Goal: Task Accomplishment & Management: Use online tool/utility

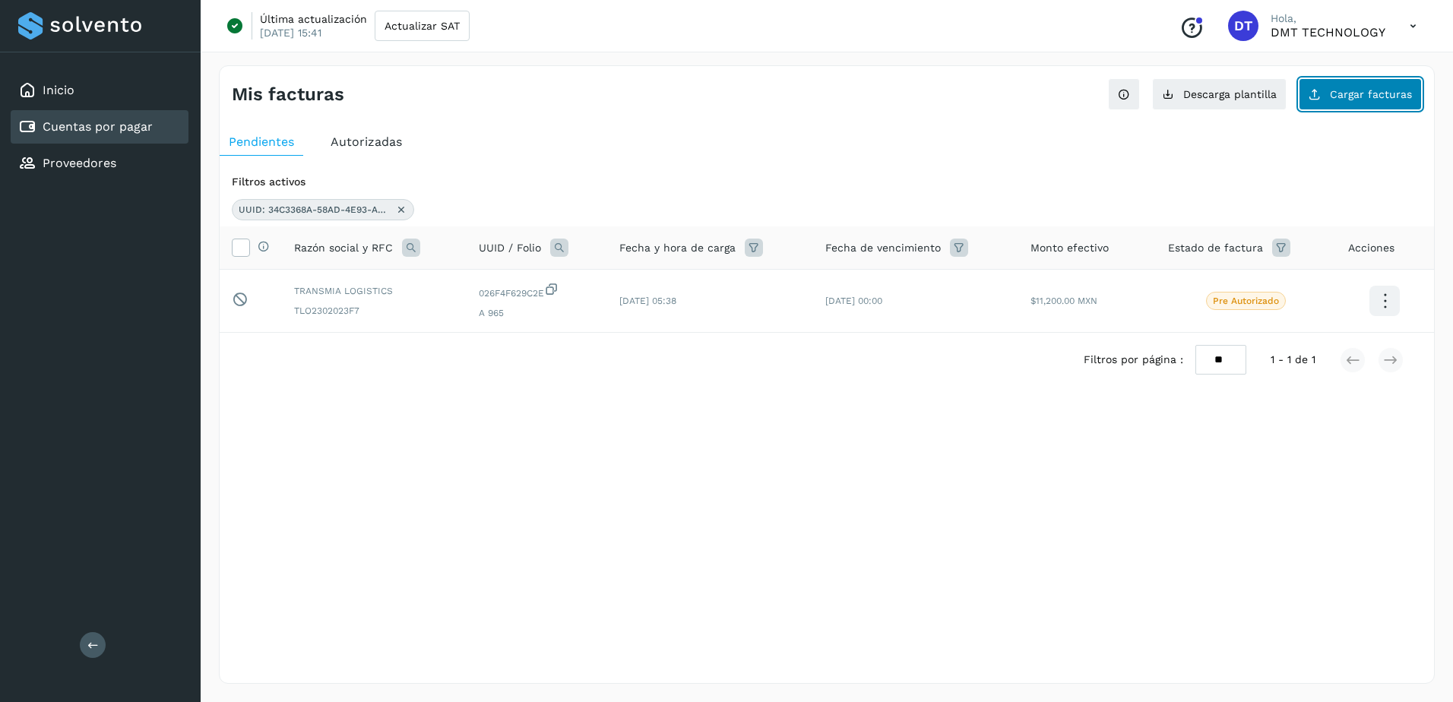
click at [1304, 105] on button "Cargar facturas" at bounding box center [1360, 94] width 123 height 32
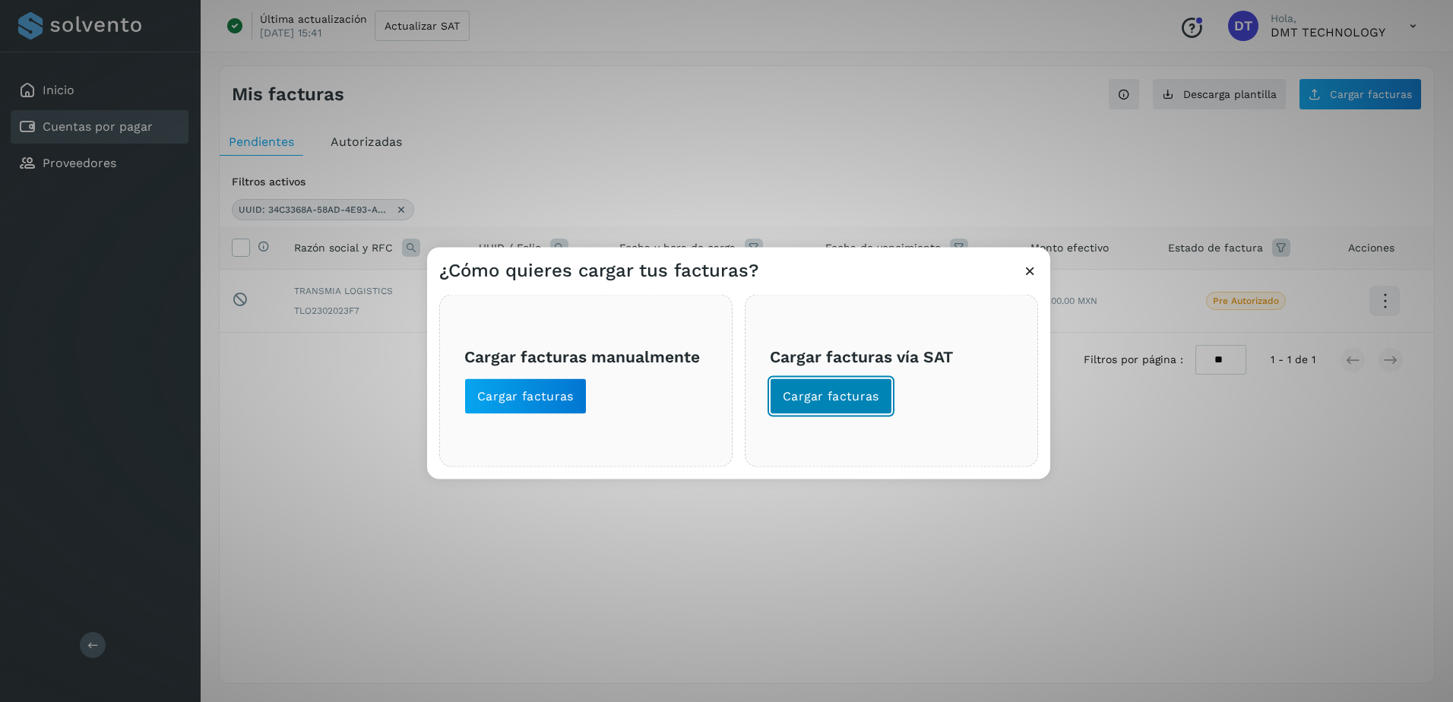
click at [802, 408] on button "Cargar facturas" at bounding box center [831, 397] width 122 height 36
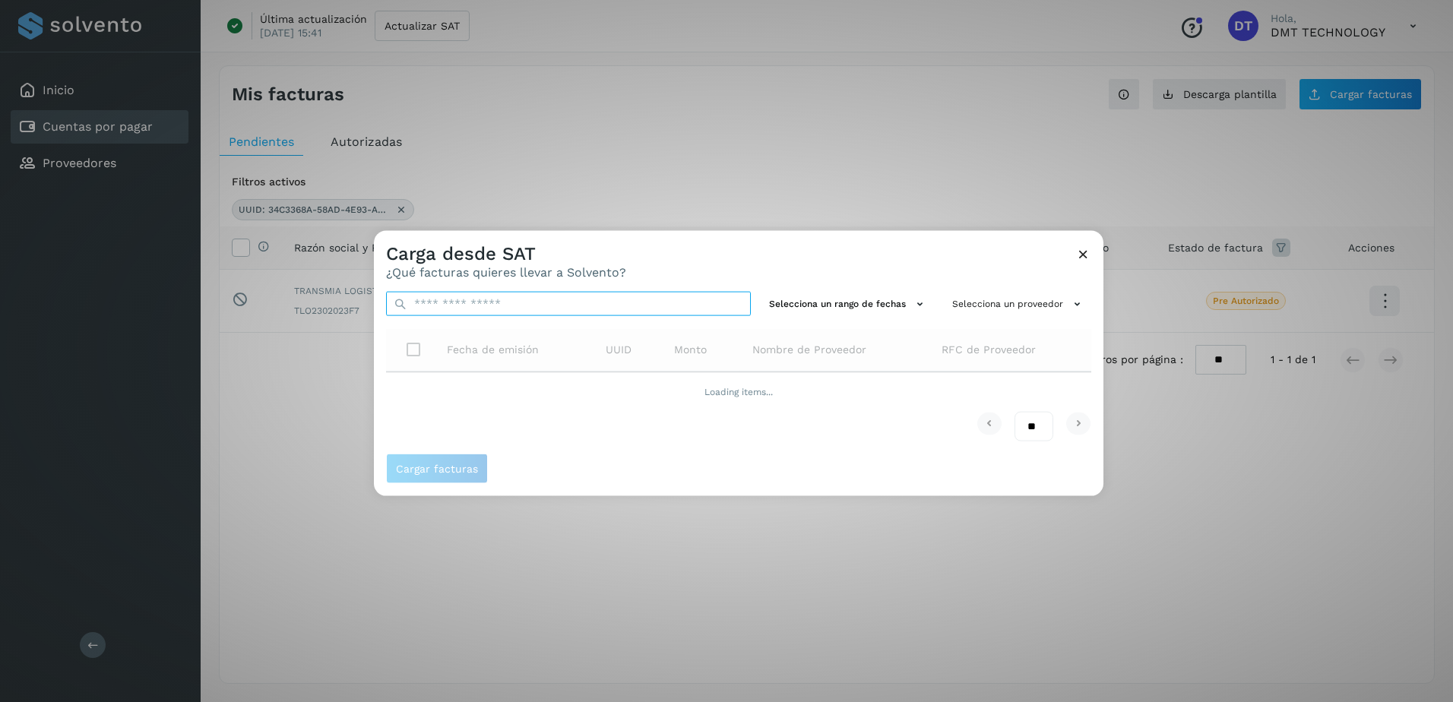
click at [526, 314] on input "text" at bounding box center [568, 304] width 365 height 24
paste input "**********"
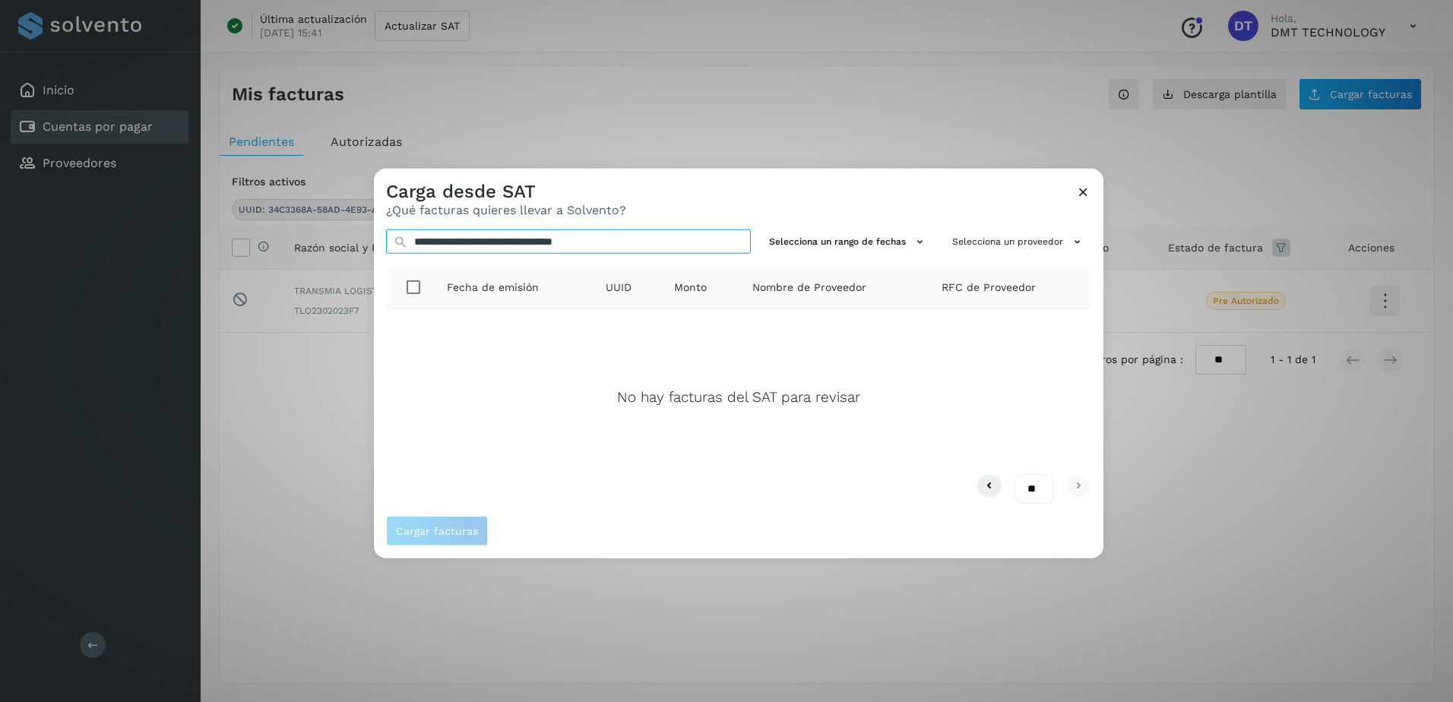
type input "**********"
click at [1078, 198] on icon at bounding box center [1084, 192] width 16 height 16
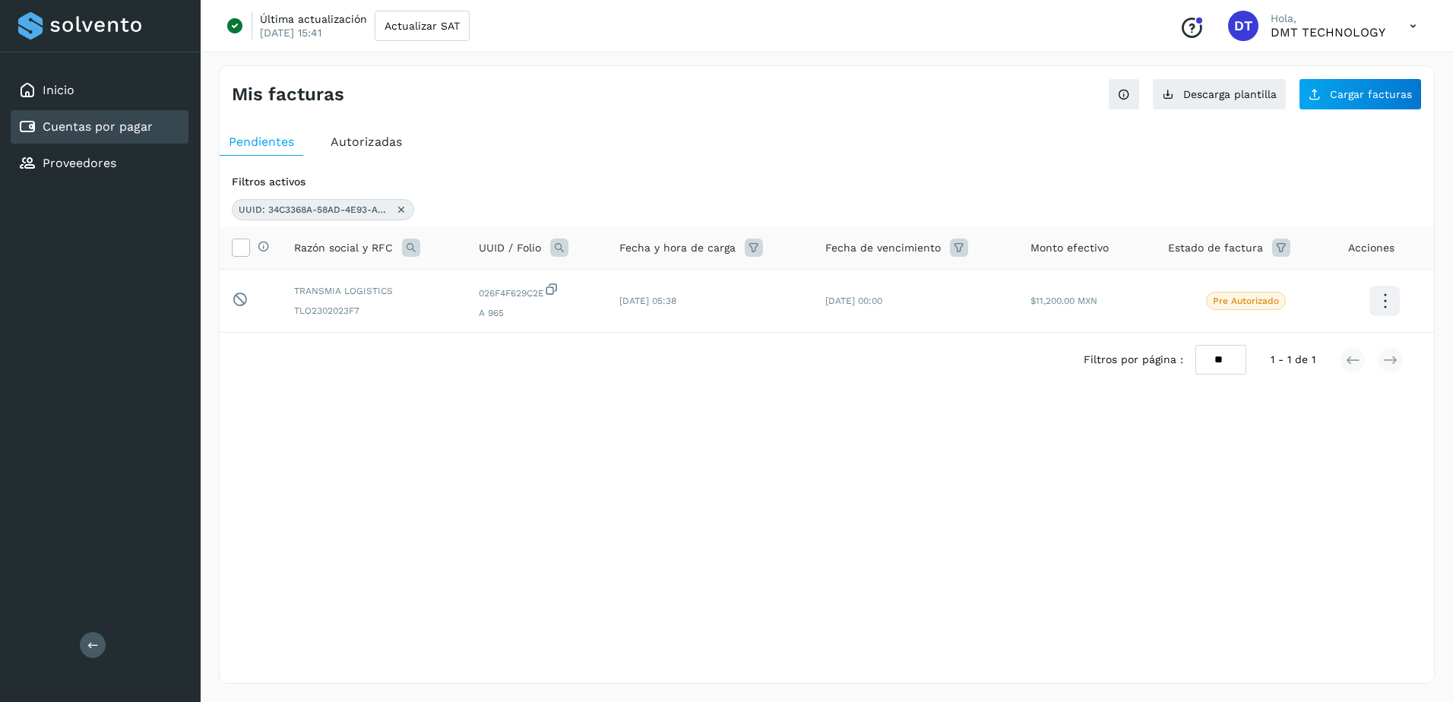
click at [404, 211] on icon at bounding box center [401, 210] width 12 height 12
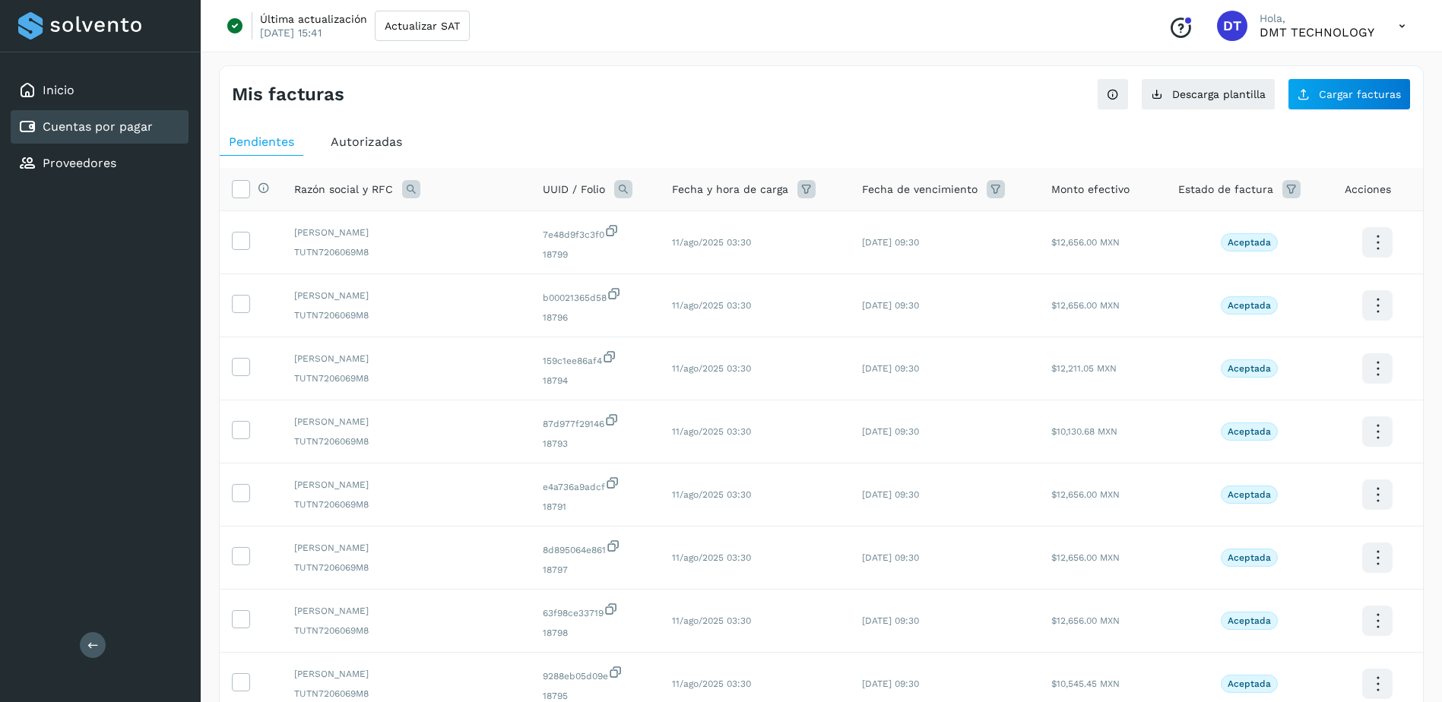
click at [660, 179] on th "UUID / Folio" at bounding box center [755, 189] width 191 height 43
click at [623, 186] on icon at bounding box center [623, 189] width 18 height 18
click at [694, 238] on div "UUID Folio" at bounding box center [722, 239] width 187 height 49
click at [698, 247] on input "text" at bounding box center [722, 252] width 187 height 24
paste input "**********"
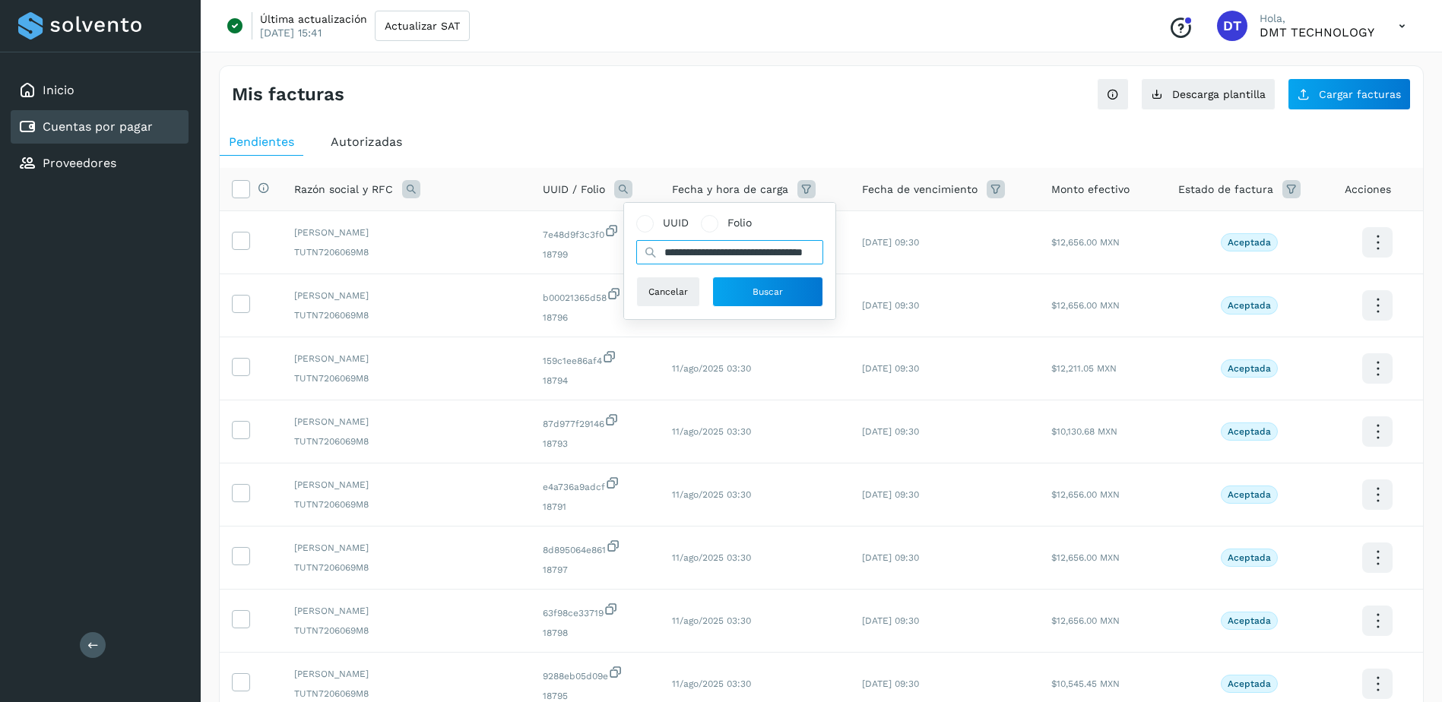
scroll to position [0, 76]
type input "**********"
click at [749, 287] on button "Buscar" at bounding box center [767, 292] width 111 height 30
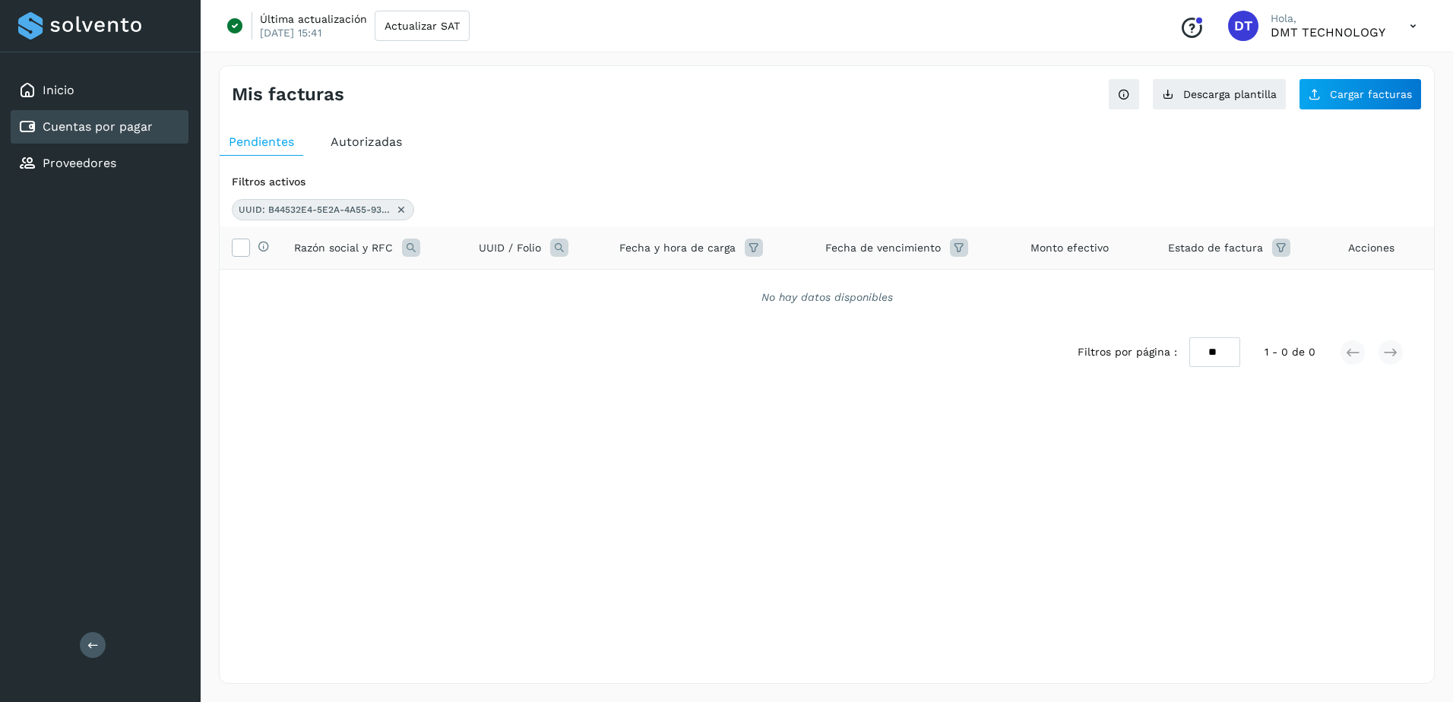
click at [408, 207] on div "UUID: B44532E4-5E2A-4A55-936D-F9EF3A3C865E" at bounding box center [323, 209] width 182 height 21
click at [407, 208] on div "UUID: B44532E4-5E2A-4A55-936D-F9EF3A3C865E" at bounding box center [323, 209] width 182 height 21
click at [405, 205] on div "UUID: B44532E4-5E2A-4A55-936D-F9EF3A3C865E" at bounding box center [323, 209] width 182 height 21
click at [173, 129] on div "Cuentas por pagar" at bounding box center [100, 126] width 178 height 33
click at [1232, 97] on span "Descarga plantilla" at bounding box center [1229, 94] width 93 height 11
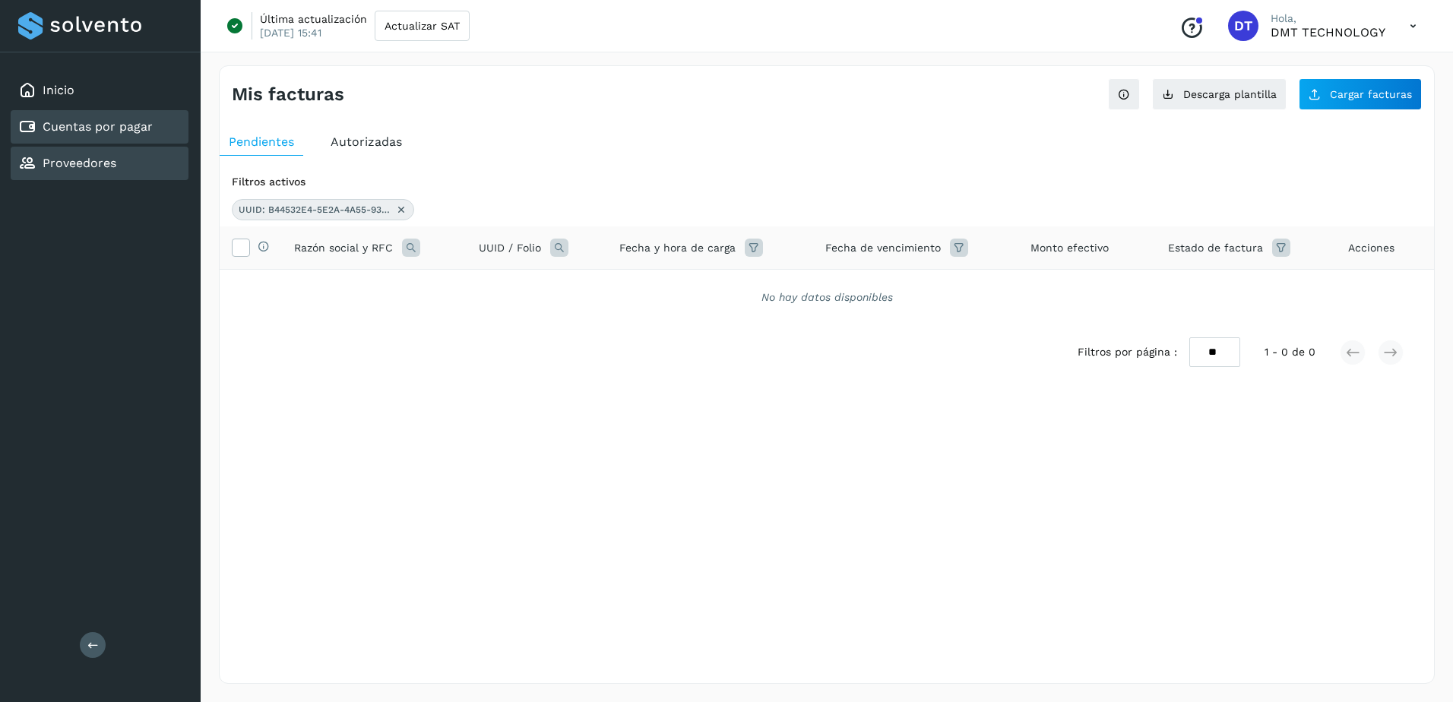
click at [143, 167] on div "Proveedores" at bounding box center [100, 163] width 178 height 33
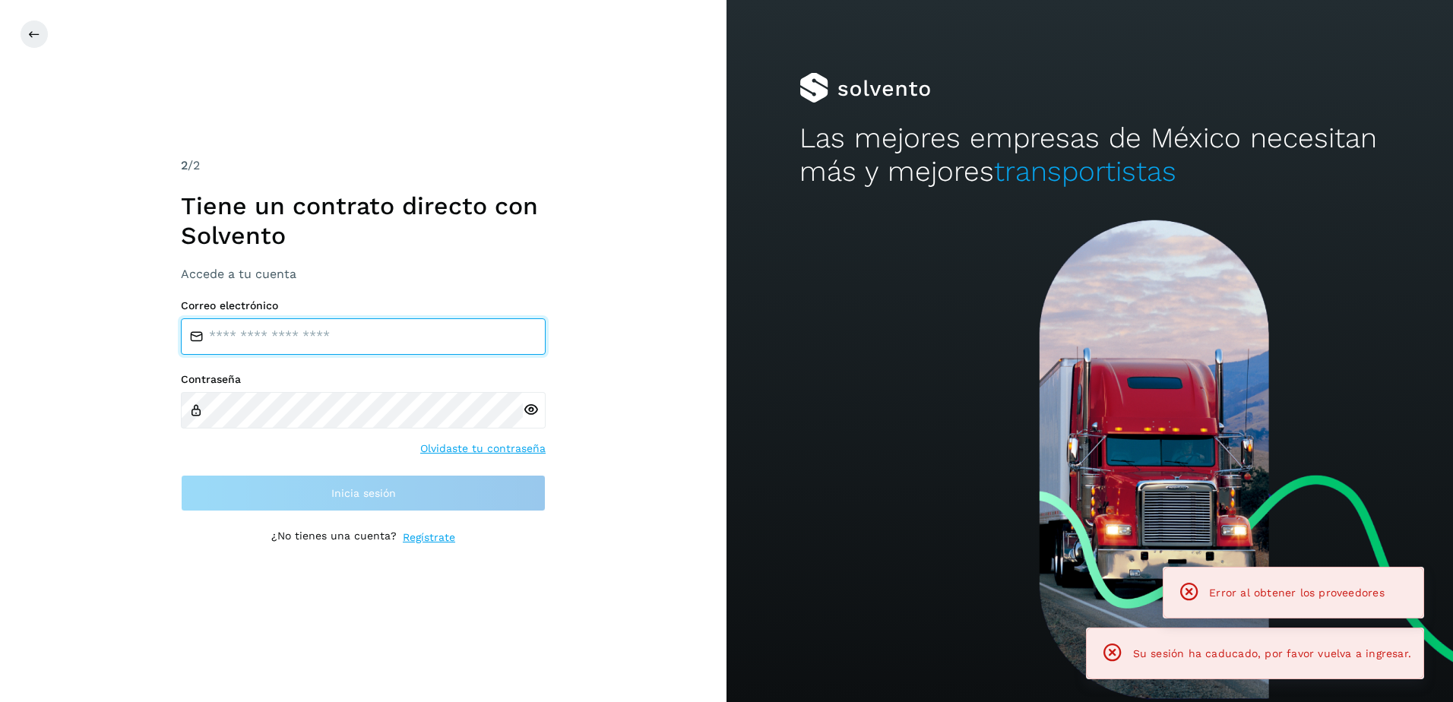
type input "**********"
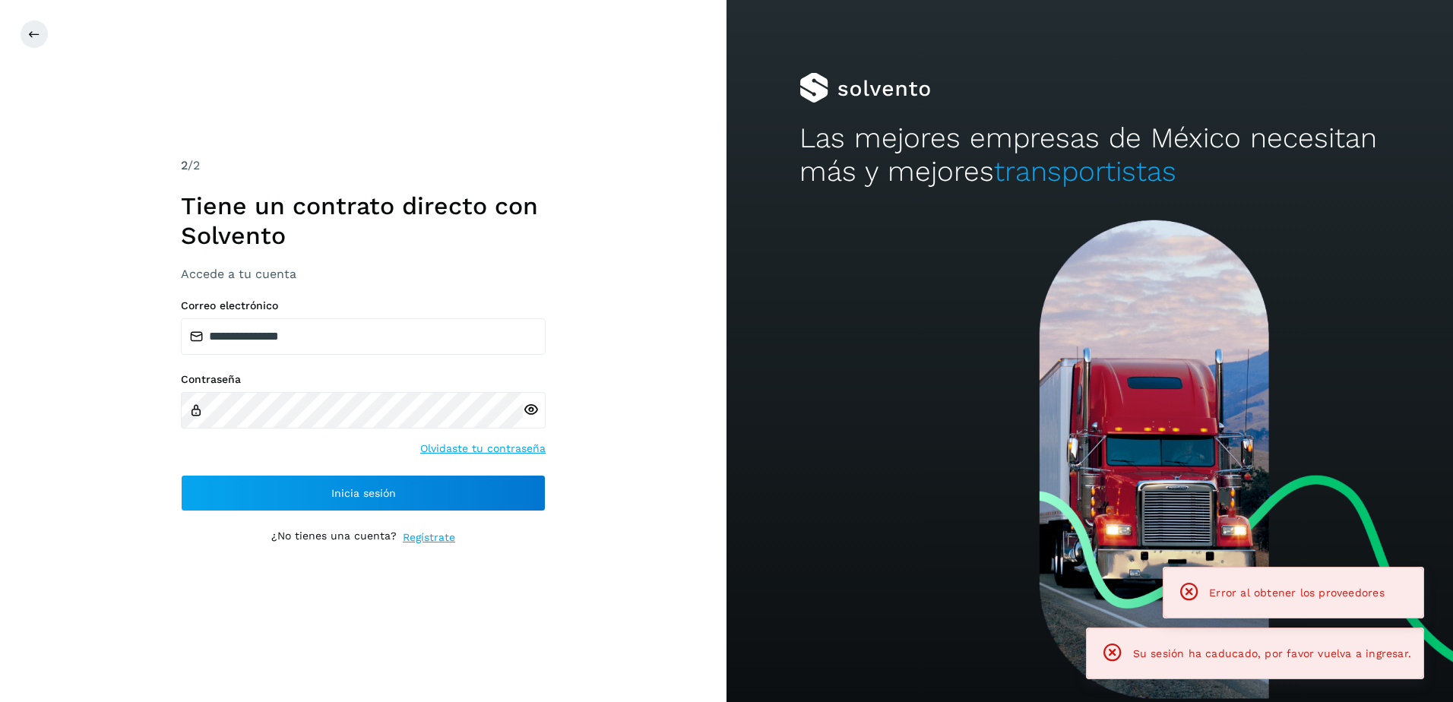
click at [318, 462] on div "**********" at bounding box center [363, 405] width 365 height 212
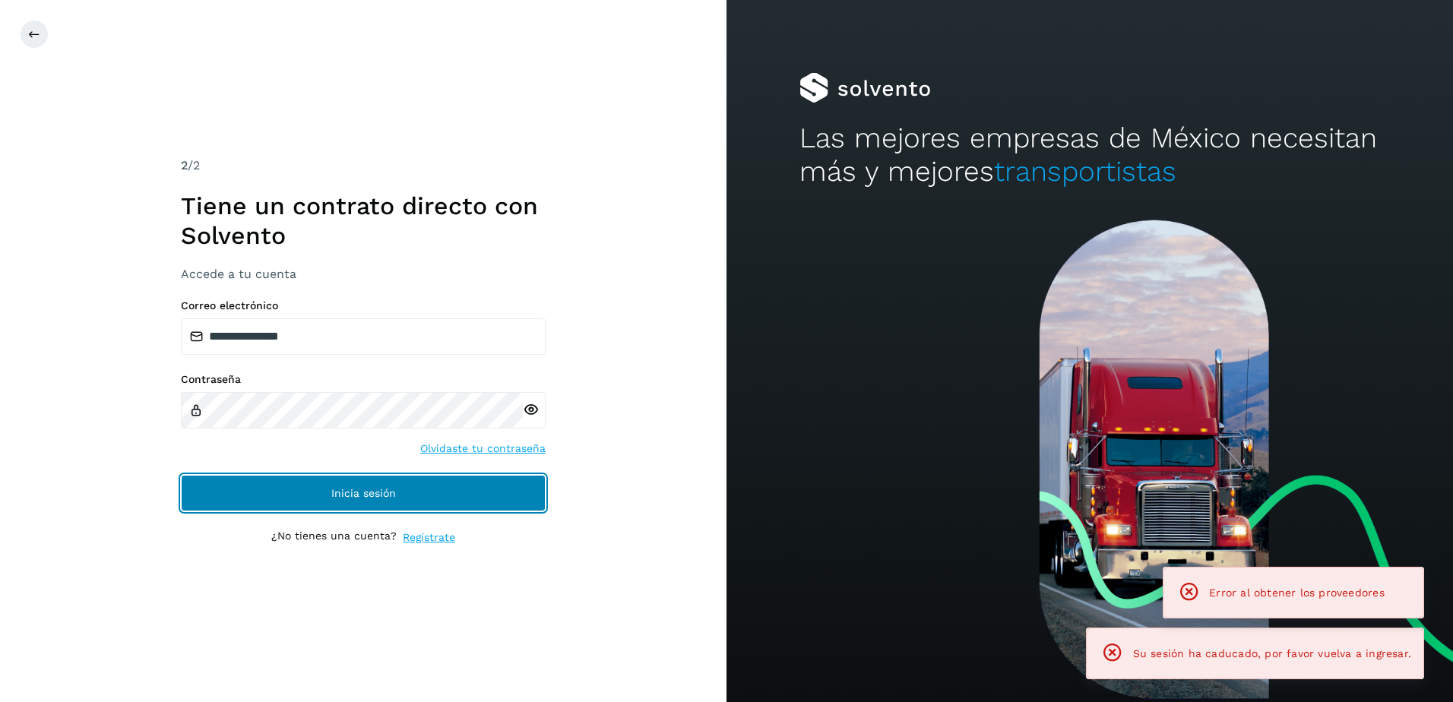
click at [337, 489] on span "Inicia sesión" at bounding box center [363, 493] width 65 height 11
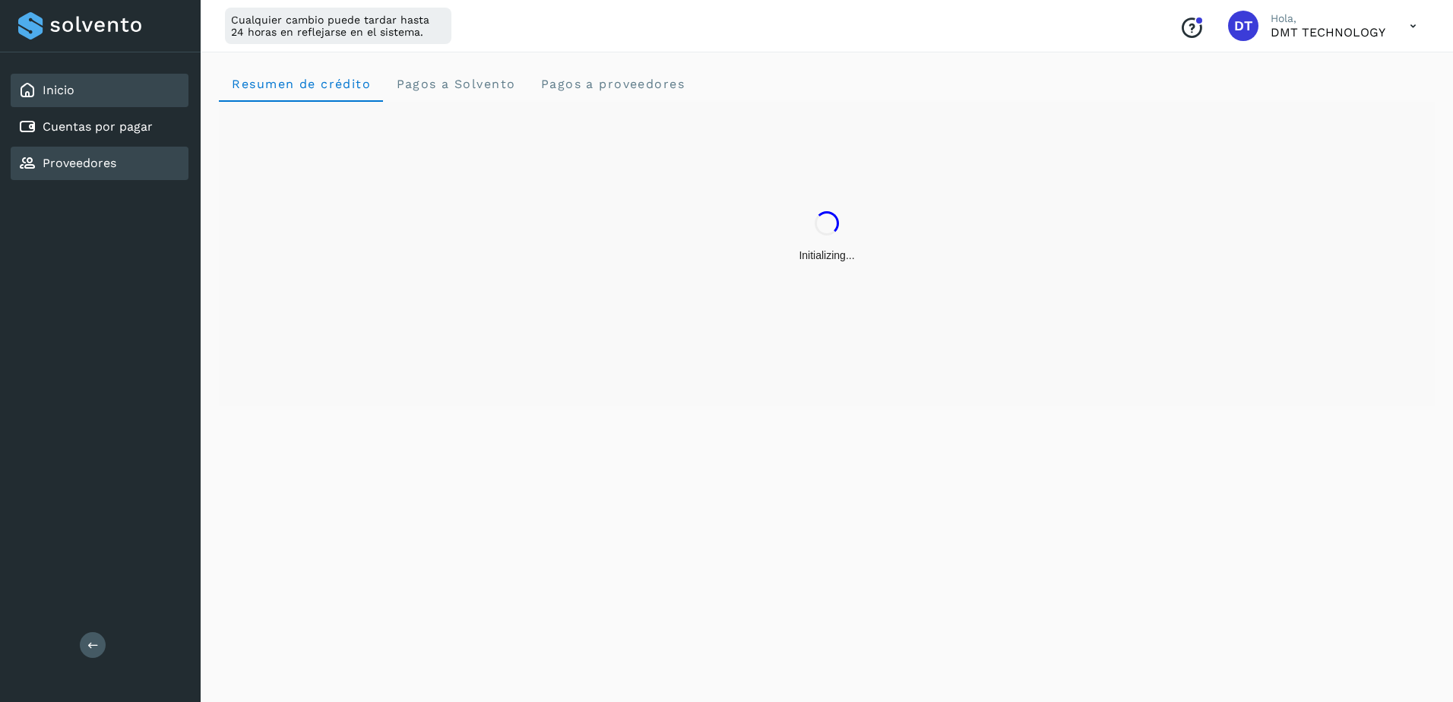
click at [93, 163] on link "Proveedores" at bounding box center [80, 163] width 74 height 14
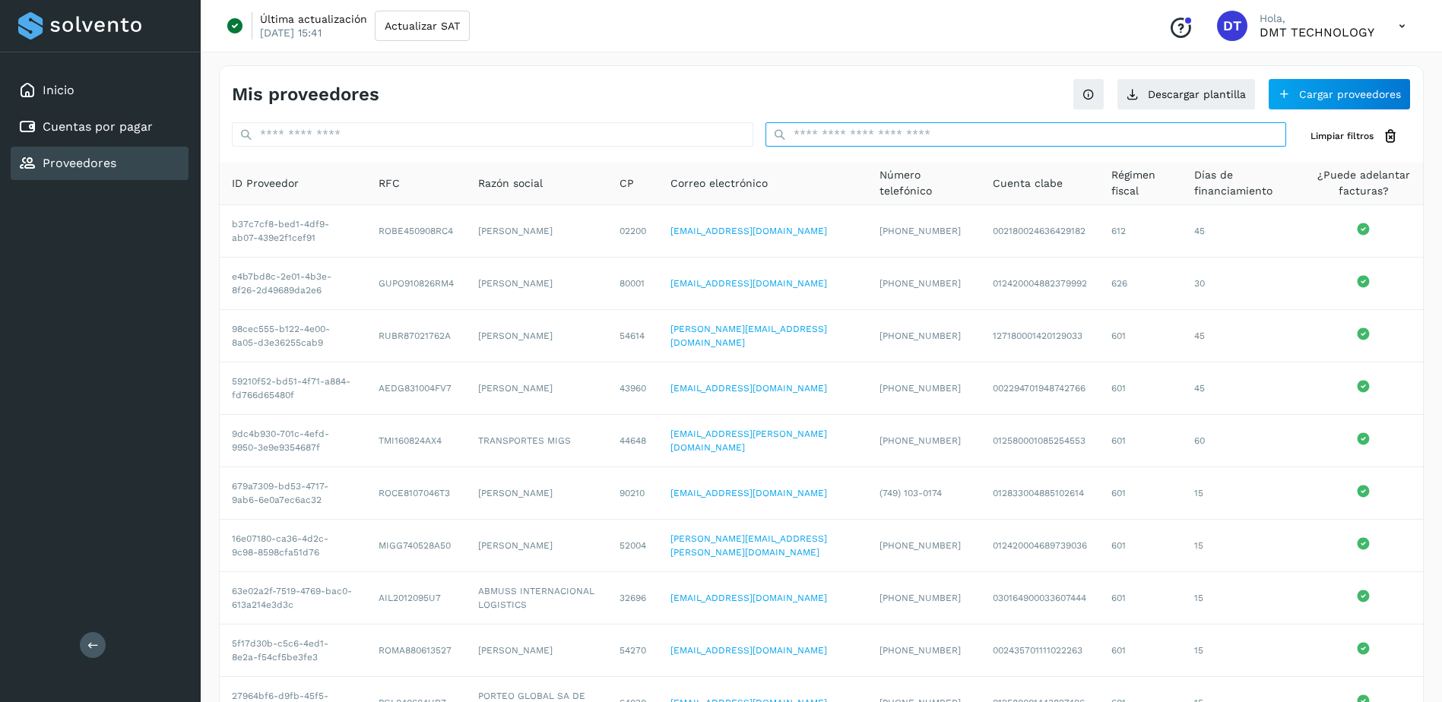
click at [1072, 135] on input "text" at bounding box center [1025, 134] width 521 height 24
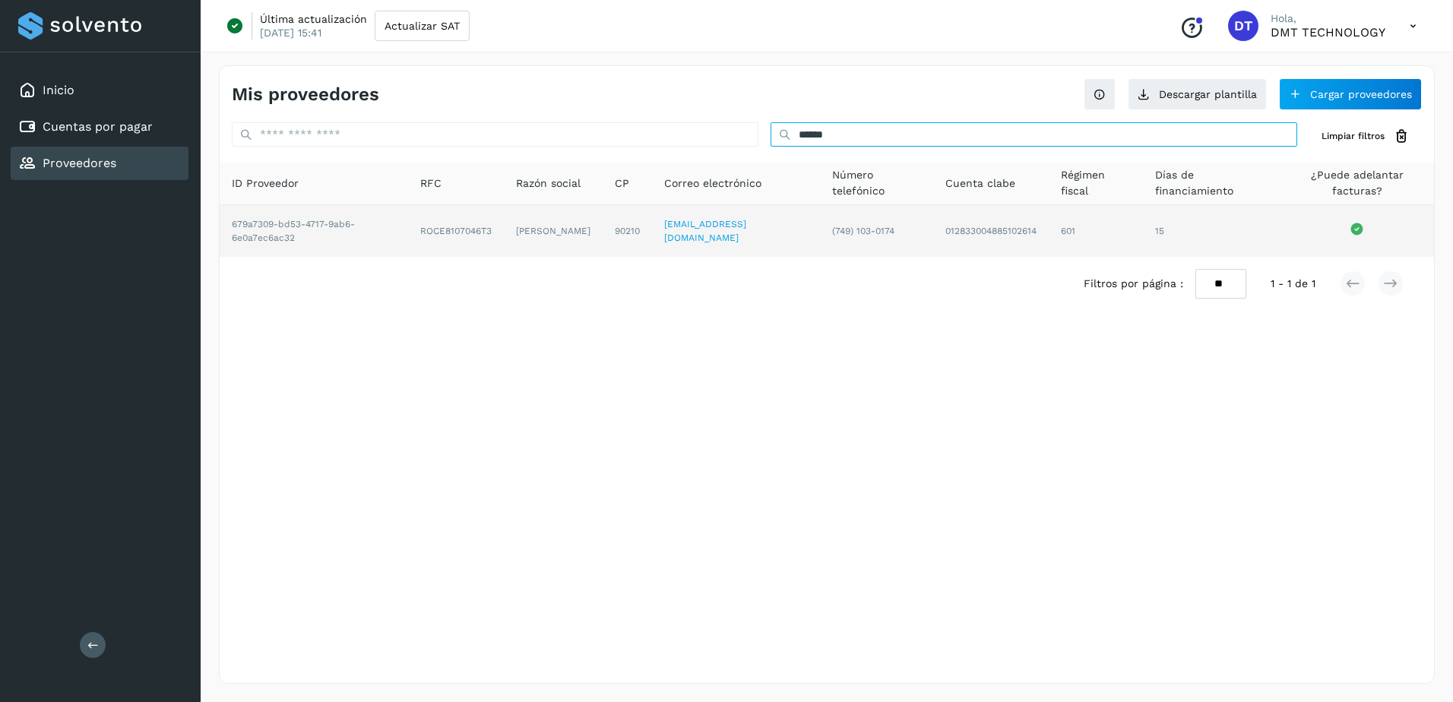
type input "******"
drag, startPoint x: 395, startPoint y: 231, endPoint x: 485, endPoint y: 243, distance: 90.5
click at [485, 243] on tr "679a7309-bd53-4717-9ab6-6e0a7ec6ac32 ROCE8107046T3 [PERSON_NAME] 90210 [EMAIL_A…" at bounding box center [827, 231] width 1215 height 52
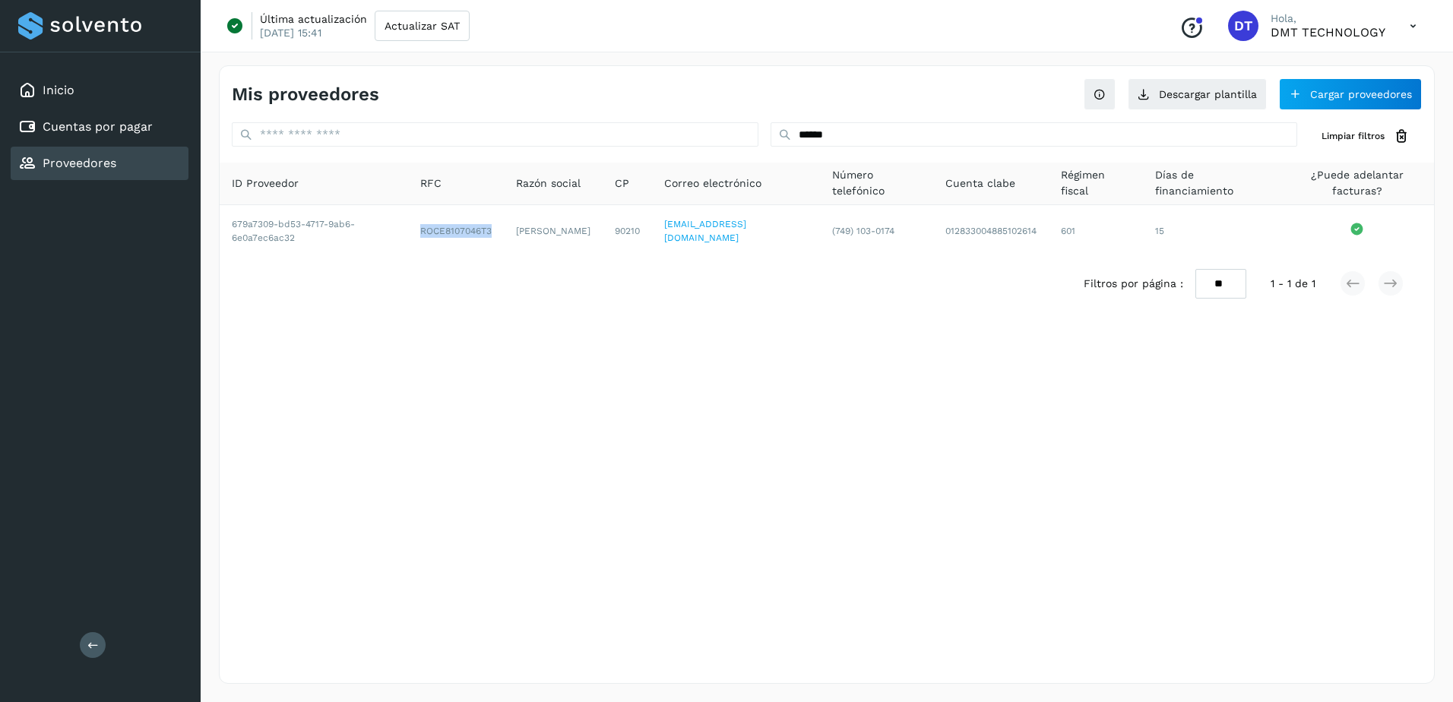
copy tr "ROCE8107046T3"
click at [125, 121] on link "Cuentas por pagar" at bounding box center [98, 126] width 110 height 14
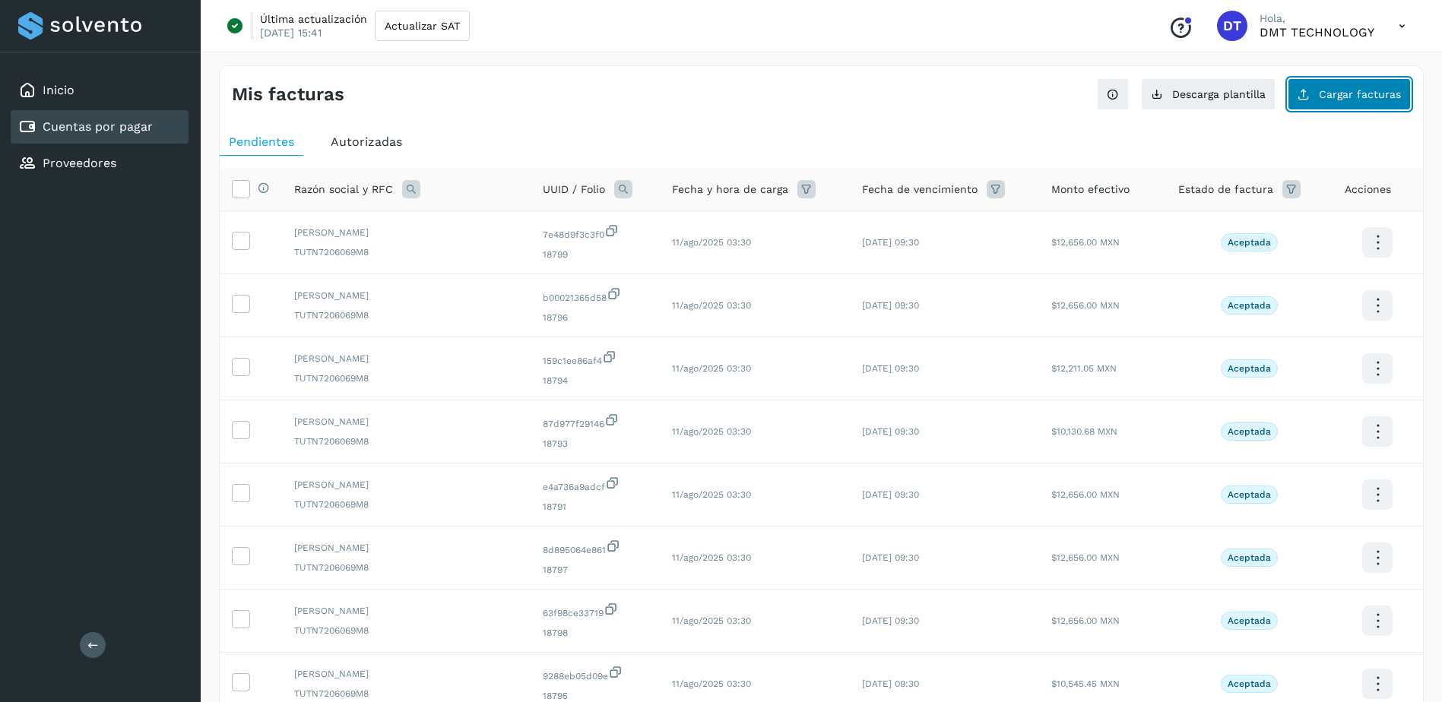
click at [1369, 93] on span "Cargar facturas" at bounding box center [1360, 94] width 82 height 11
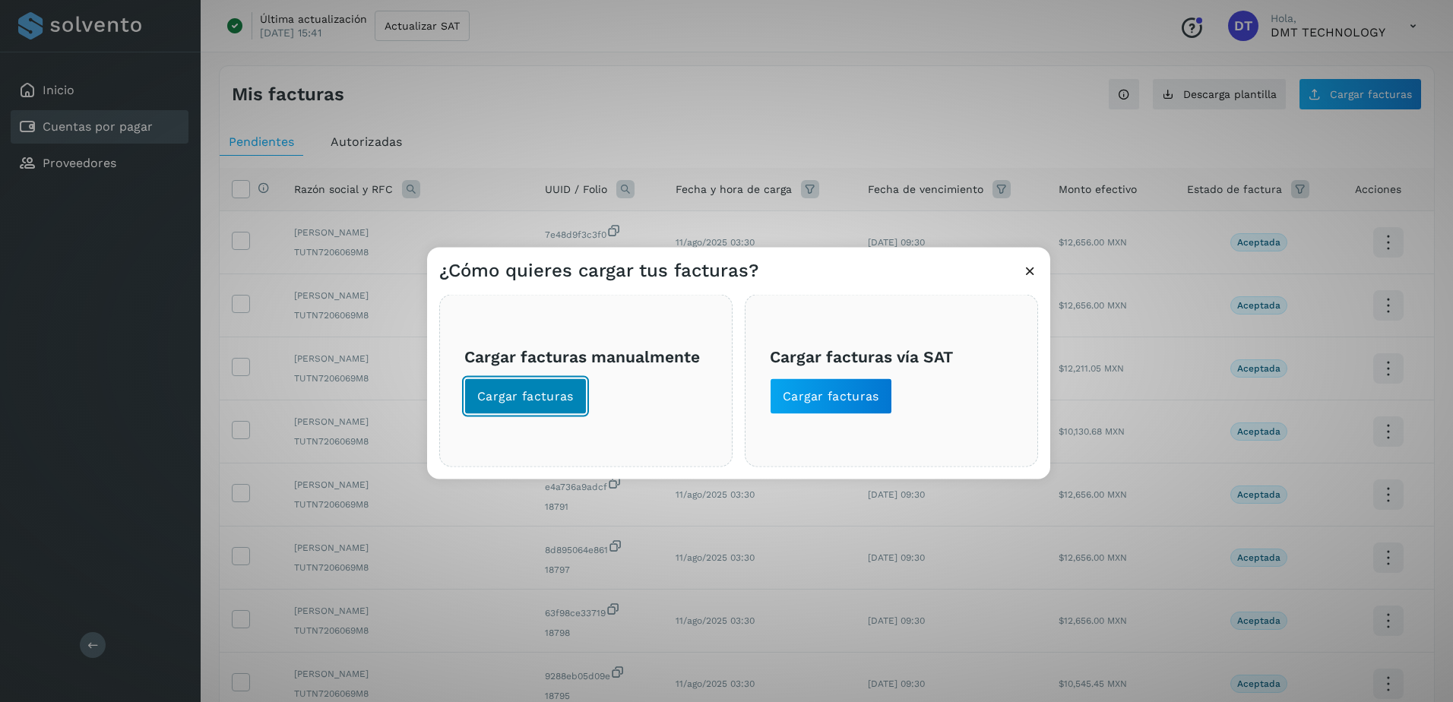
click at [513, 398] on span "Cargar facturas" at bounding box center [525, 396] width 97 height 17
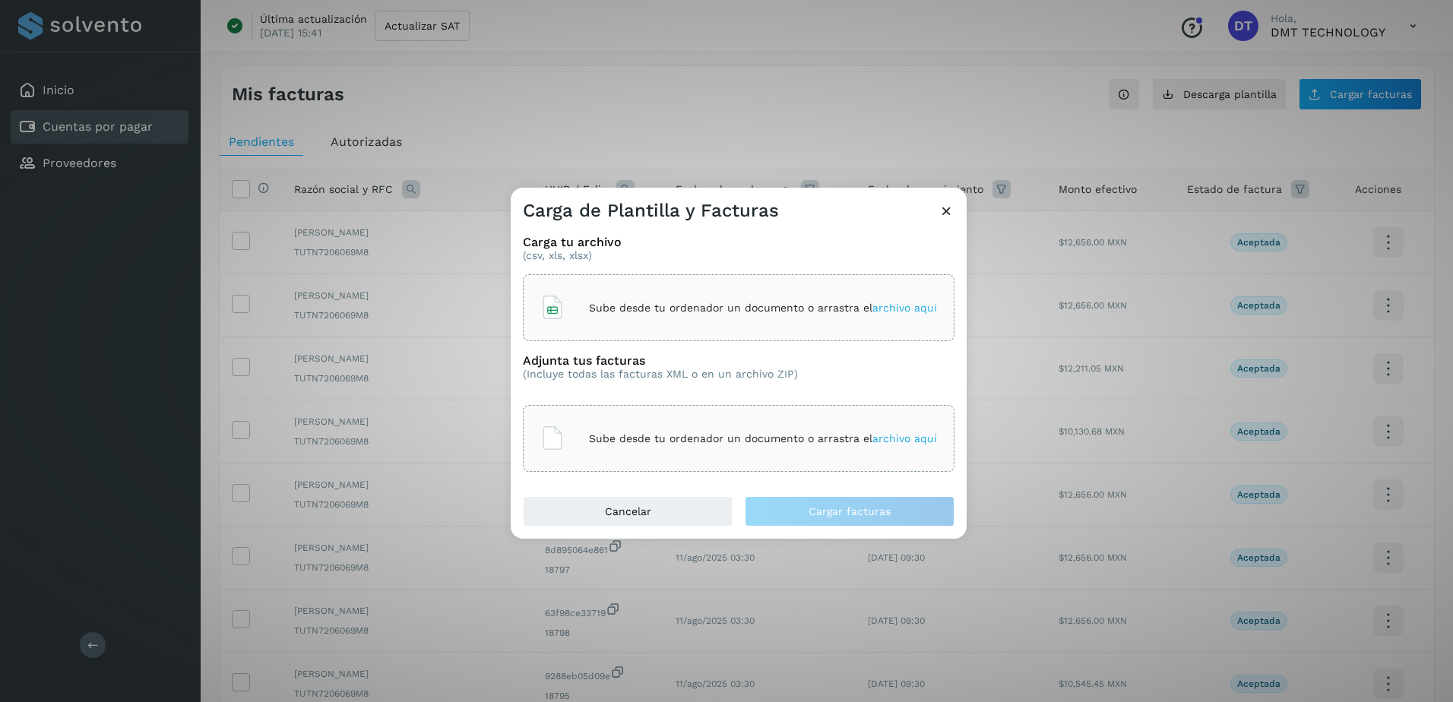
click at [660, 293] on div "Sube desde tu ordenador un documento o arrastra el archivo aquí" at bounding box center [738, 307] width 397 height 41
click at [692, 441] on p "Sube desde tu ordenador un documento o arrastra el archivo aquí" at bounding box center [763, 438] width 348 height 13
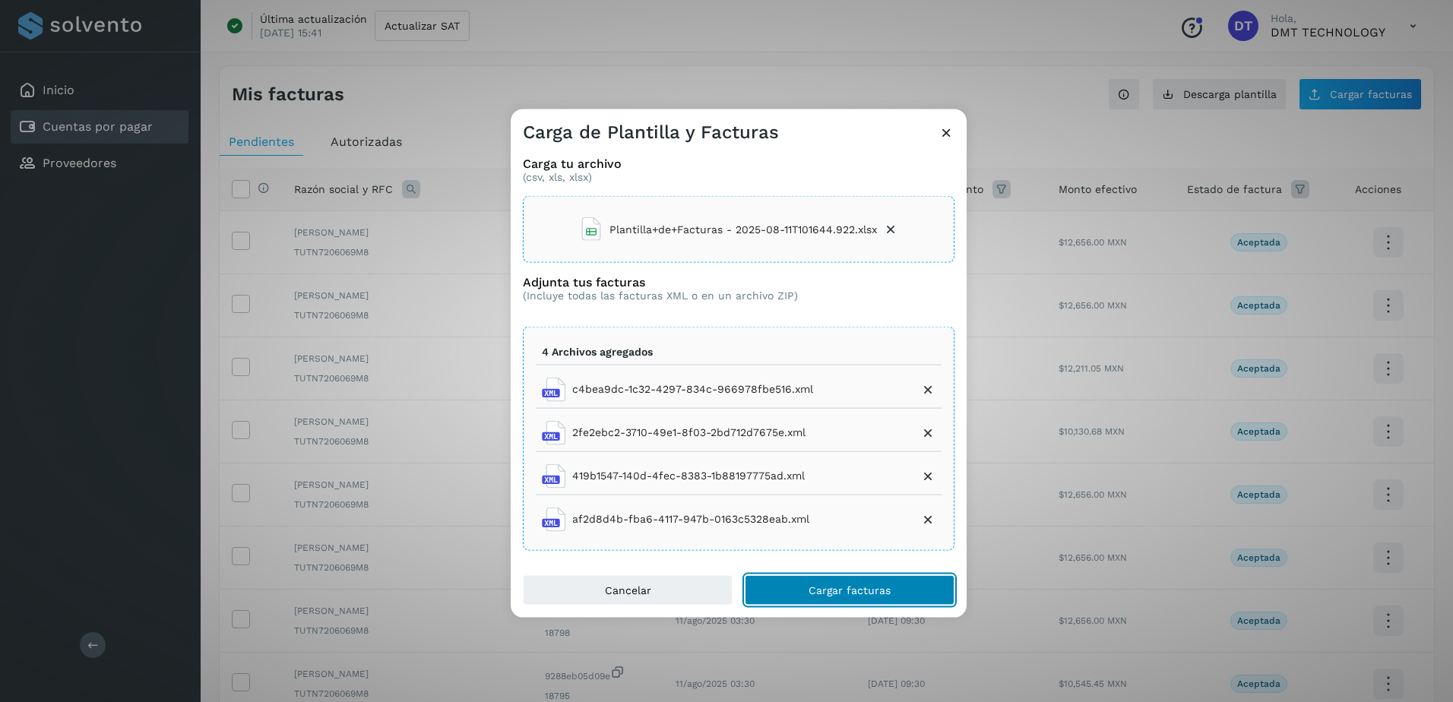
click at [846, 587] on span "Cargar facturas" at bounding box center [850, 590] width 82 height 11
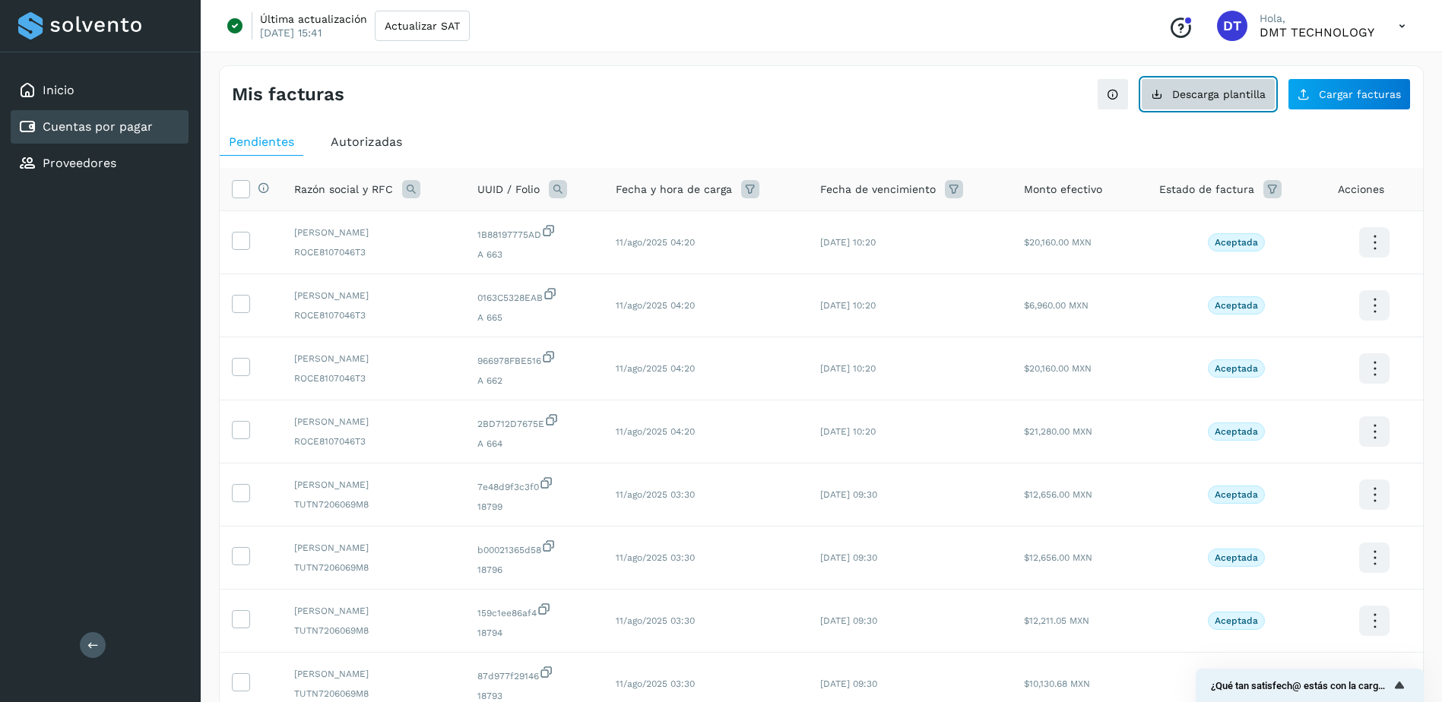
click at [1232, 101] on button "Descarga plantilla" at bounding box center [1208, 94] width 135 height 32
click at [81, 165] on link "Proveedores" at bounding box center [80, 163] width 74 height 14
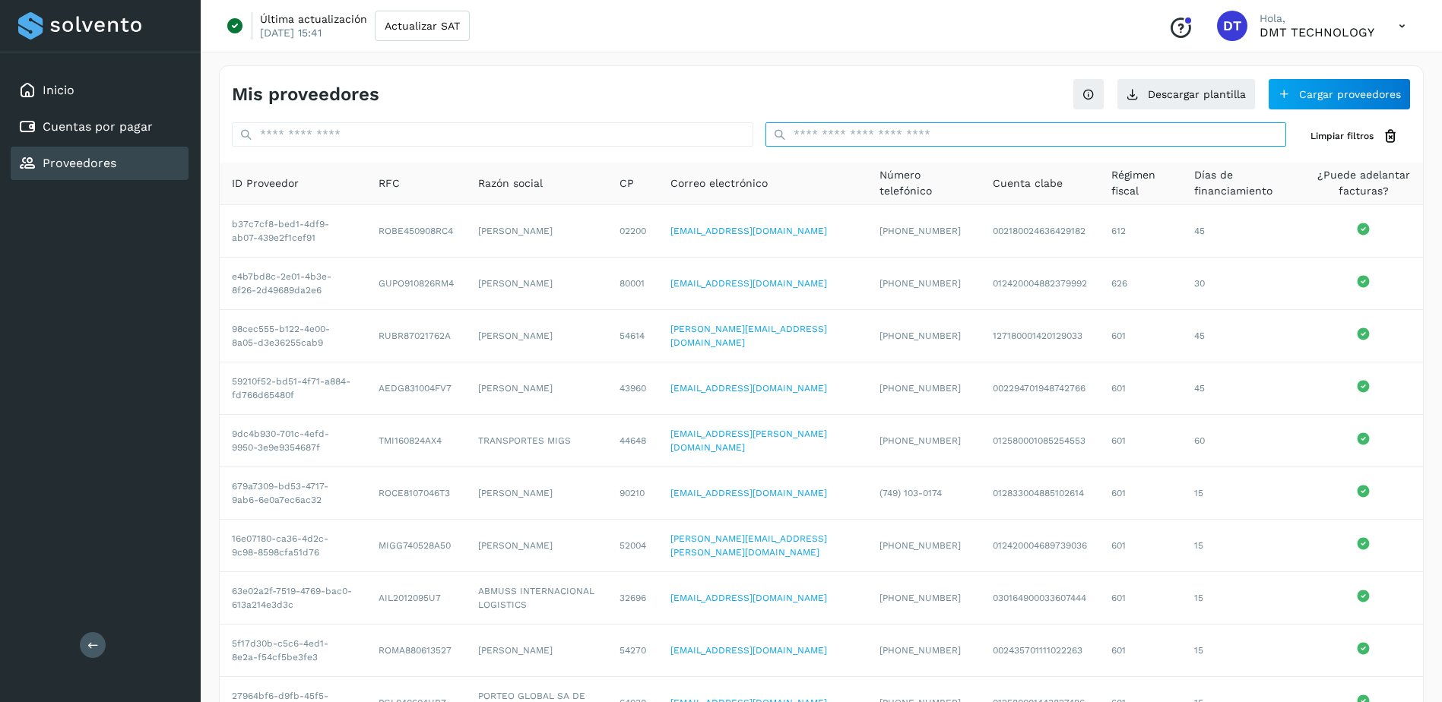
click at [933, 135] on input "text" at bounding box center [1025, 134] width 521 height 24
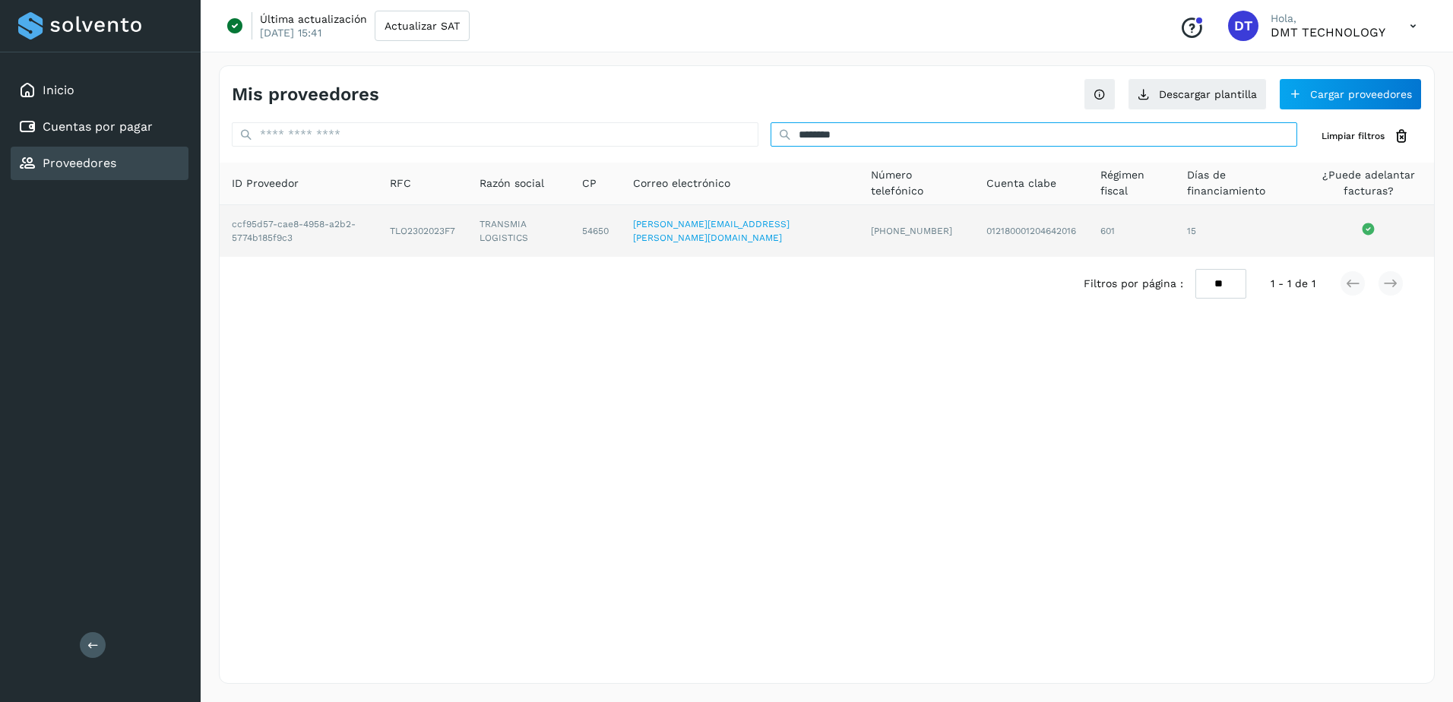
type input "********"
drag, startPoint x: 534, startPoint y: 231, endPoint x: 560, endPoint y: 244, distance: 28.9
click at [570, 244] on td "TRANSMIA LOGISTICS" at bounding box center [595, 231] width 51 height 52
click at [570, 220] on td "TRANSMIA LOGISTICS" at bounding box center [595, 231] width 51 height 52
drag, startPoint x: 505, startPoint y: 222, endPoint x: 568, endPoint y: 239, distance: 64.5
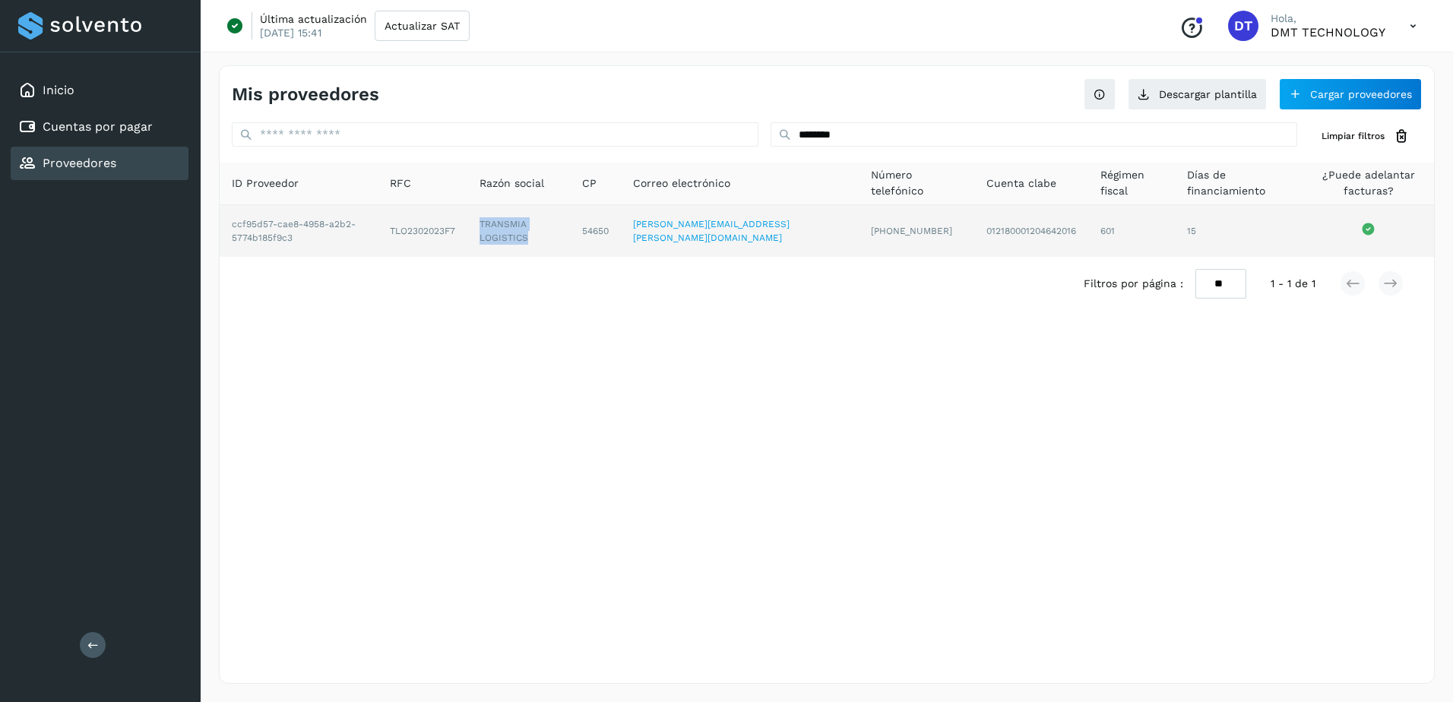
click at [570, 239] on td "TRANSMIA LOGISTICS" at bounding box center [595, 231] width 51 height 52
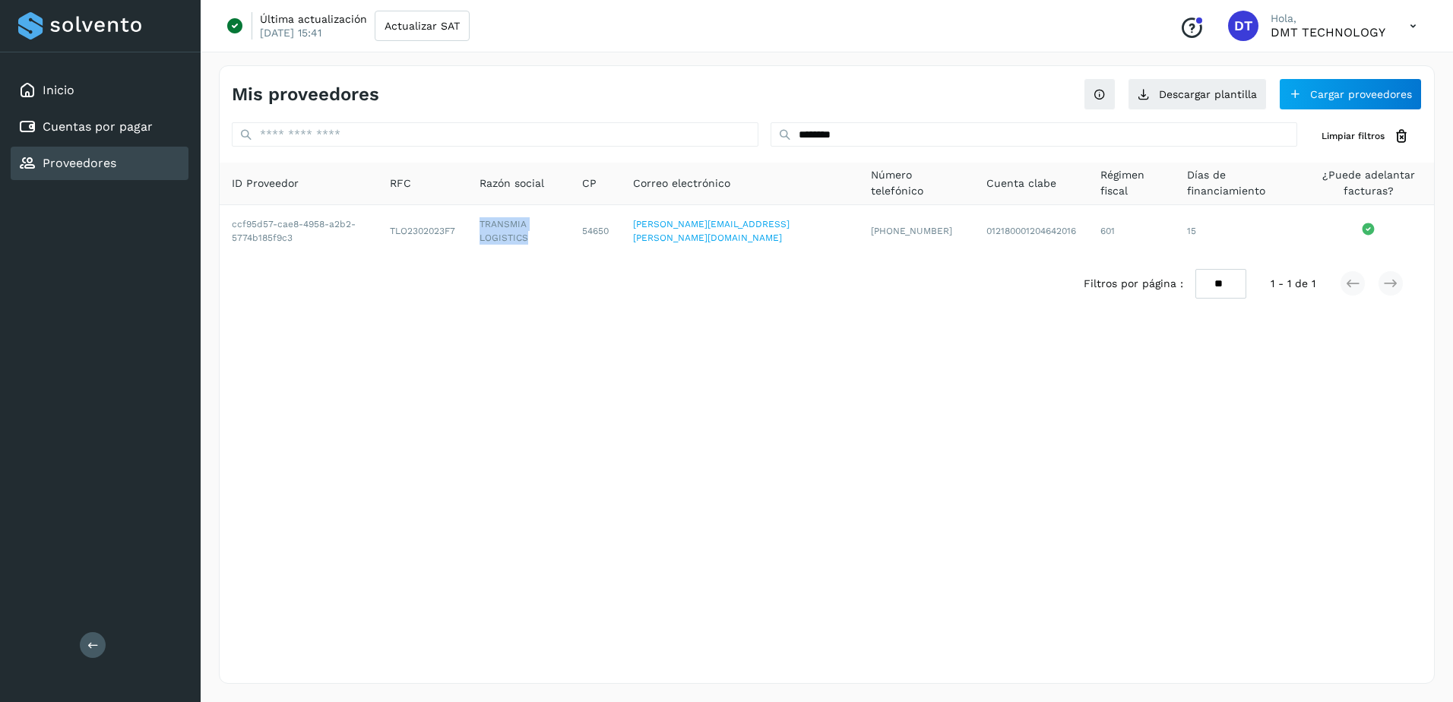
copy td "TRANSMIA LOGISTICS"
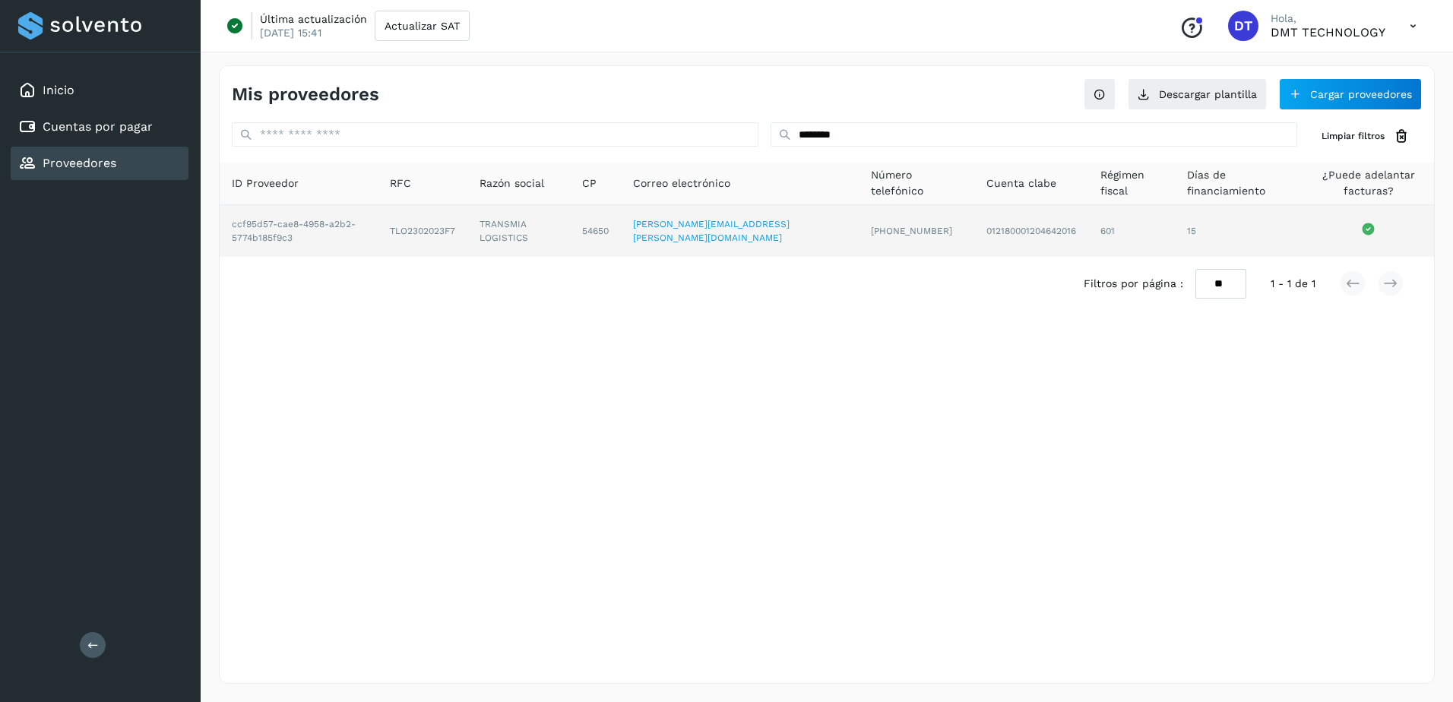
drag, startPoint x: 404, startPoint y: 244, endPoint x: 411, endPoint y: 239, distance: 8.7
click at [404, 244] on td "ccf95d57-cae8-4958-a2b2-5774b185f9c3" at bounding box center [423, 231] width 90 height 52
drag, startPoint x: 468, startPoint y: 239, endPoint x: 499, endPoint y: 244, distance: 31.5
click at [499, 244] on td "TLO2302023F7" at bounding box center [518, 231] width 103 height 52
copy td "TLO2302023F7"
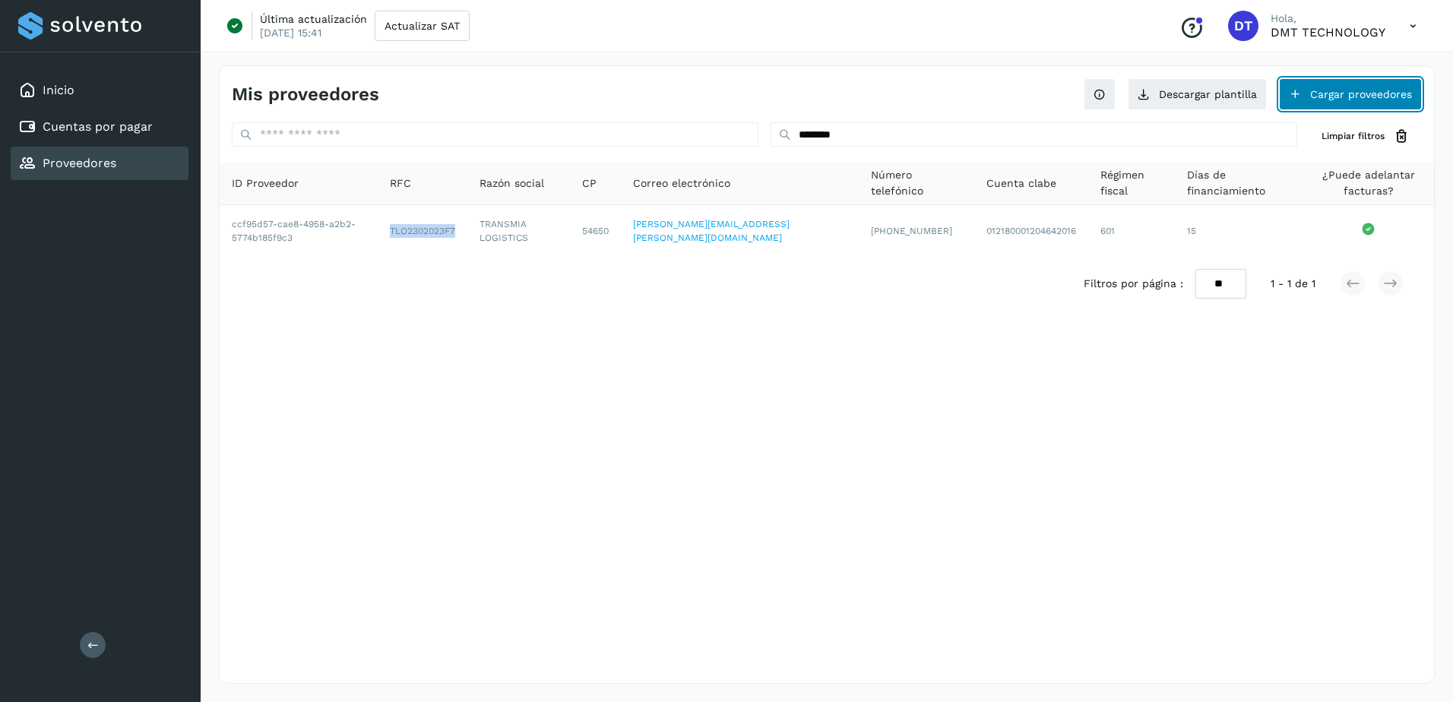
click at [1328, 96] on button "Cargar proveedores" at bounding box center [1350, 94] width 143 height 32
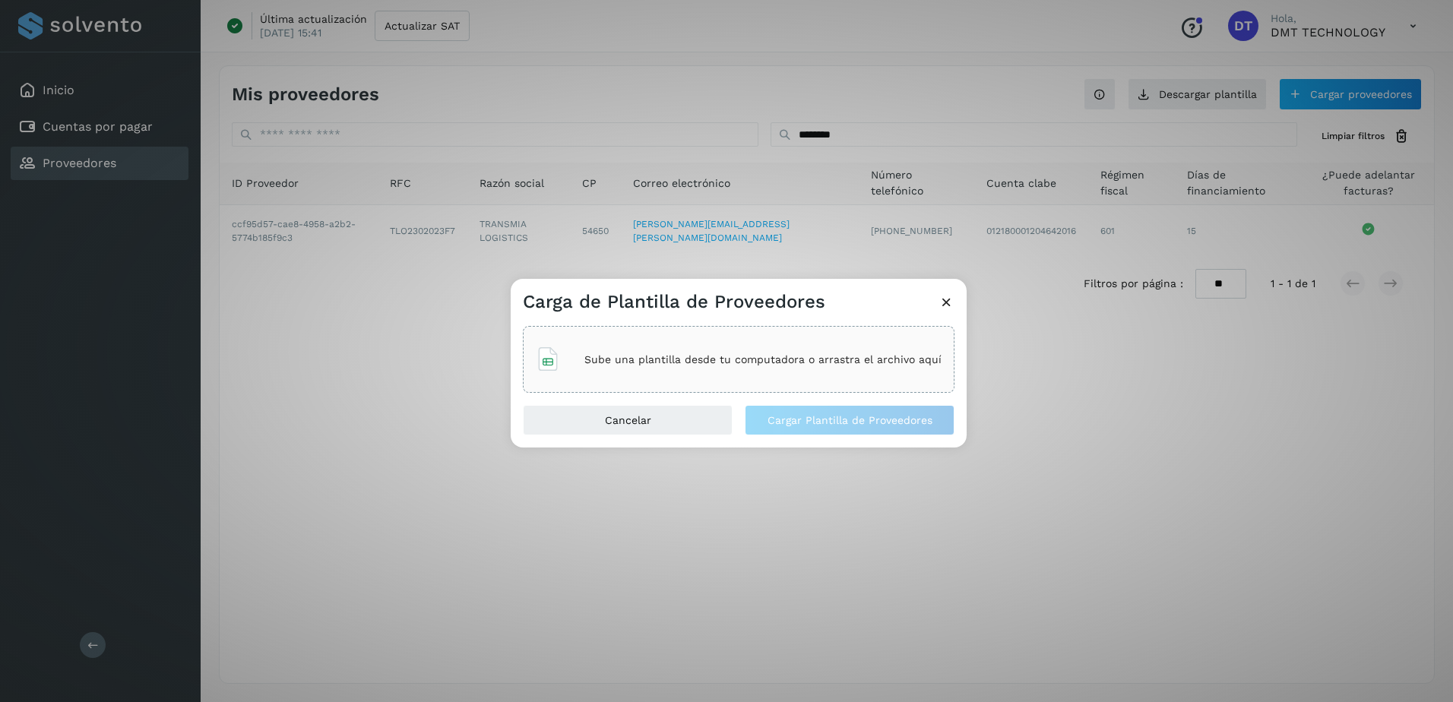
click at [216, 131] on div "Carga de Plantilla de Proveedores Sube una plantilla desde tu computadora o arr…" at bounding box center [726, 351] width 1453 height 702
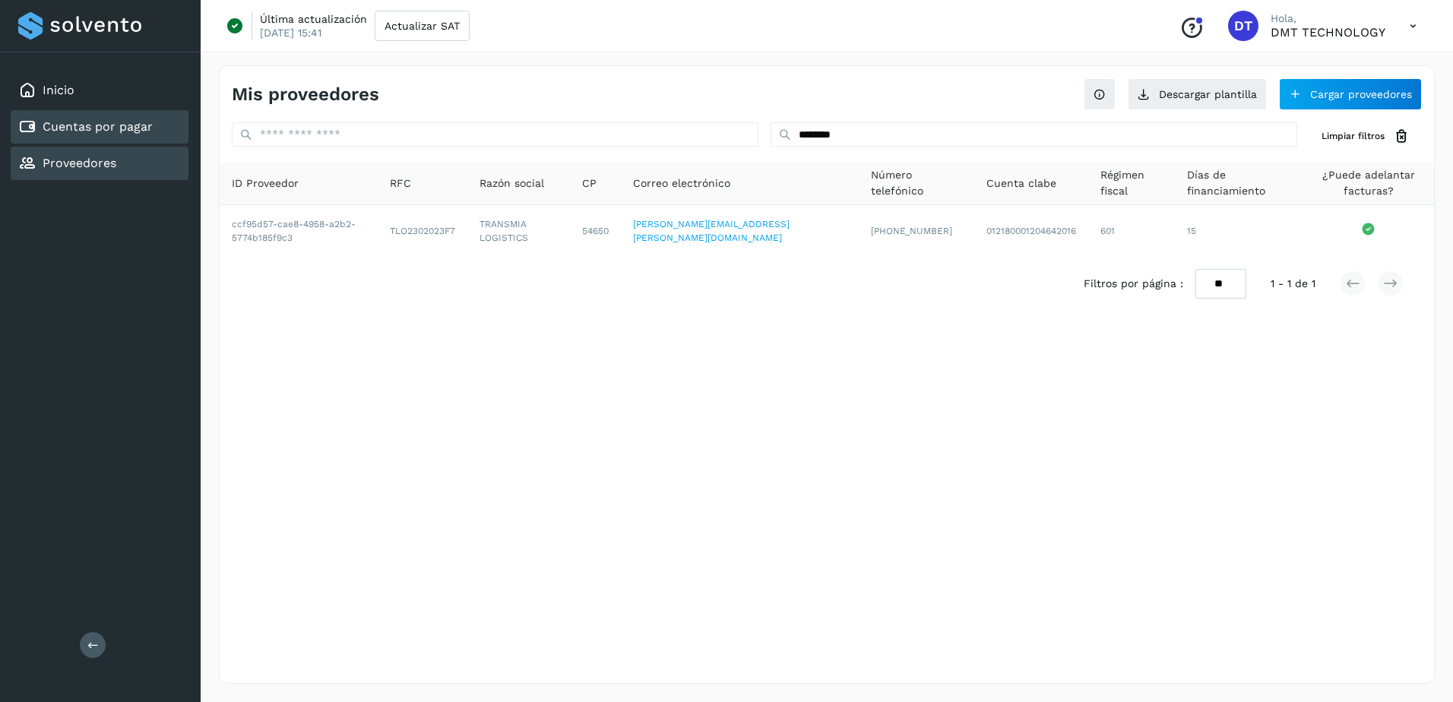
click at [140, 134] on link "Cuentas por pagar" at bounding box center [98, 126] width 110 height 14
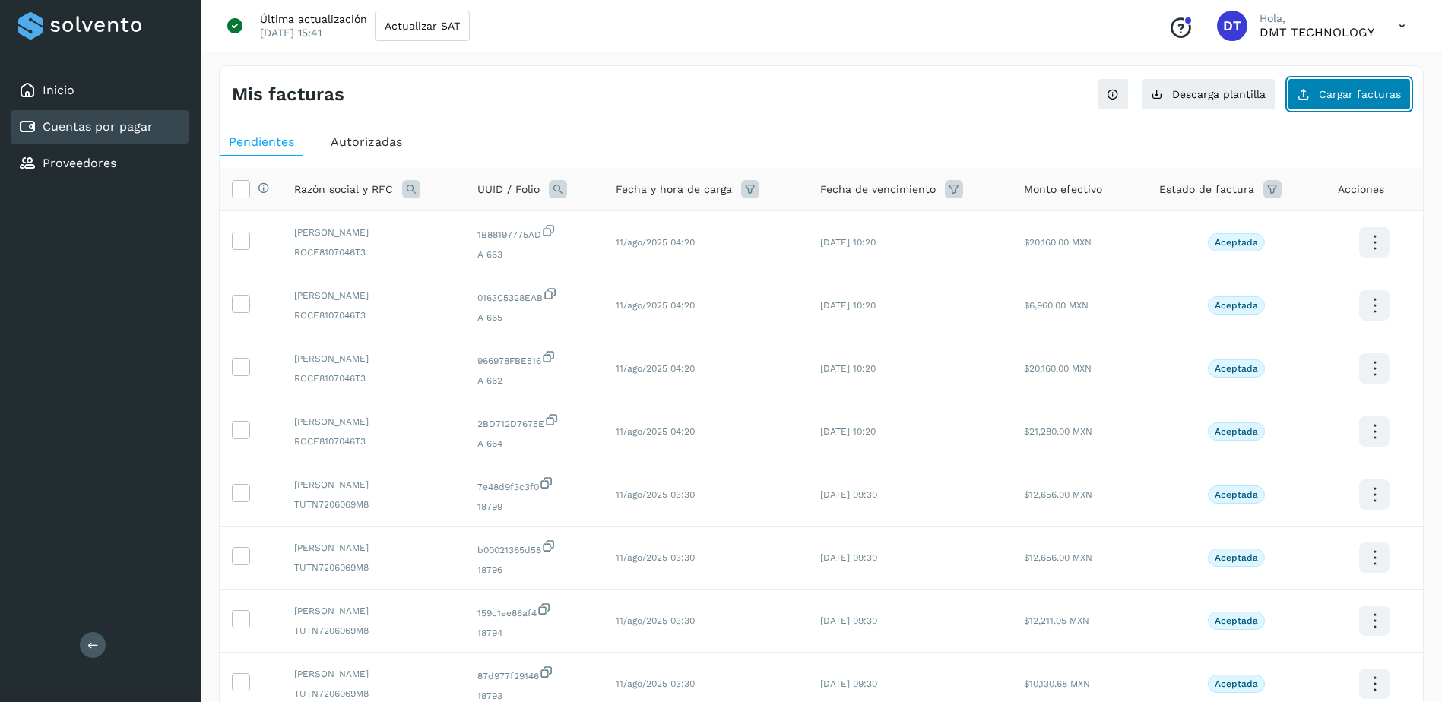
click at [1303, 93] on icon at bounding box center [1303, 94] width 12 height 12
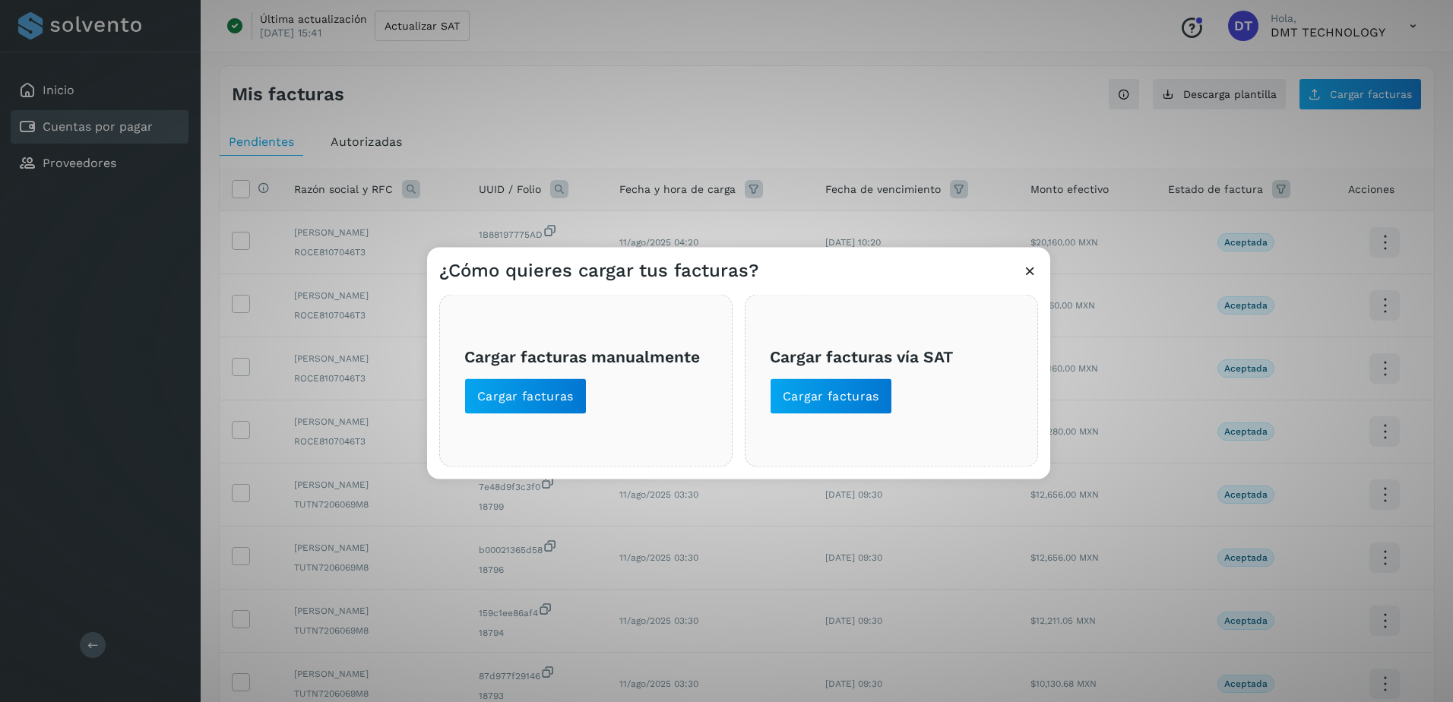
click at [873, 365] on h3 "Cargar facturas vía SAT" at bounding box center [891, 356] width 243 height 19
drag, startPoint x: 318, startPoint y: 366, endPoint x: 454, endPoint y: 394, distance: 139.1
click at [317, 366] on div "¿Cómo quieres cargar tus facturas? Cargar facturas manualmente Cargar facturas …" at bounding box center [726, 351] width 1453 height 702
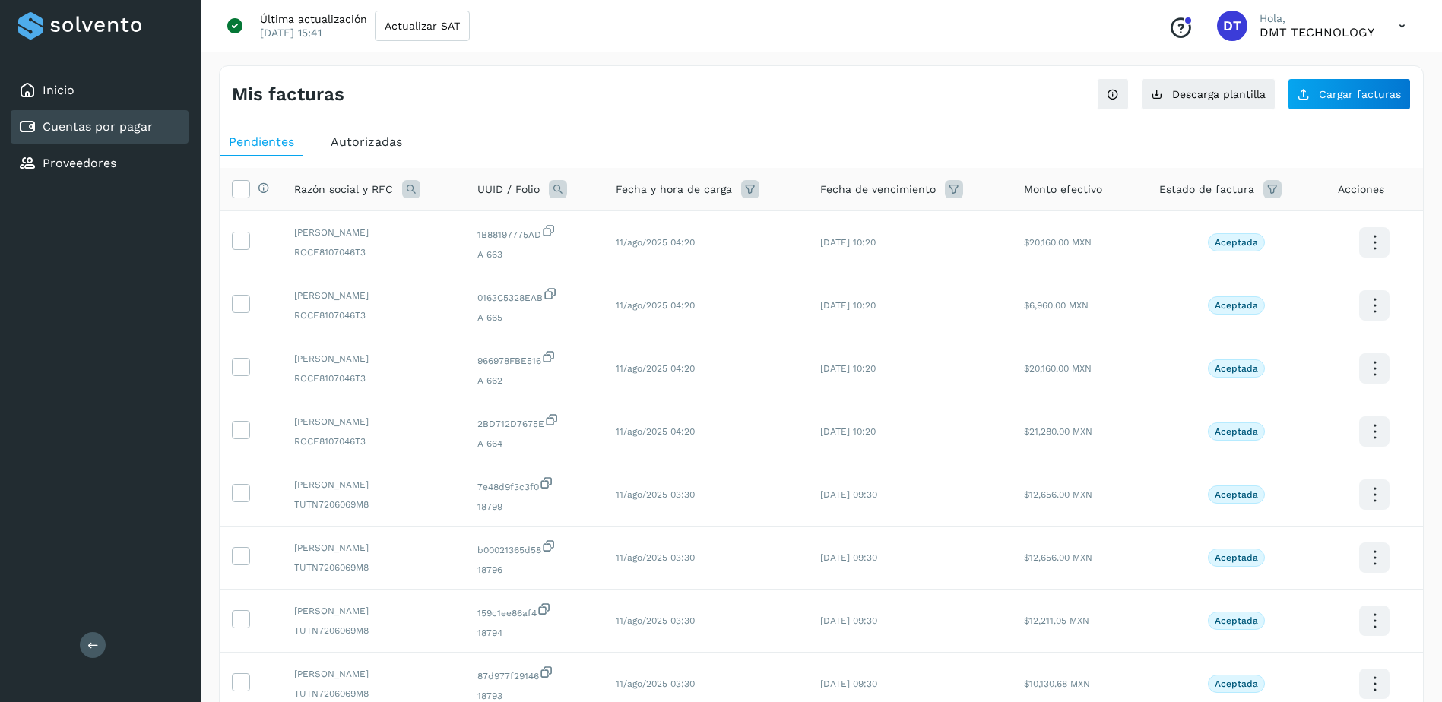
click at [1348, 114] on div "Mis facturas Ver instrucciones para cargar Facturas Descarga plantilla Cargar f…" at bounding box center [821, 509] width 1205 height 888
drag, startPoint x: 1348, startPoint y: 114, endPoint x: 1348, endPoint y: 101, distance: 12.9
click at [1348, 101] on button "Cargar facturas" at bounding box center [1349, 94] width 123 height 32
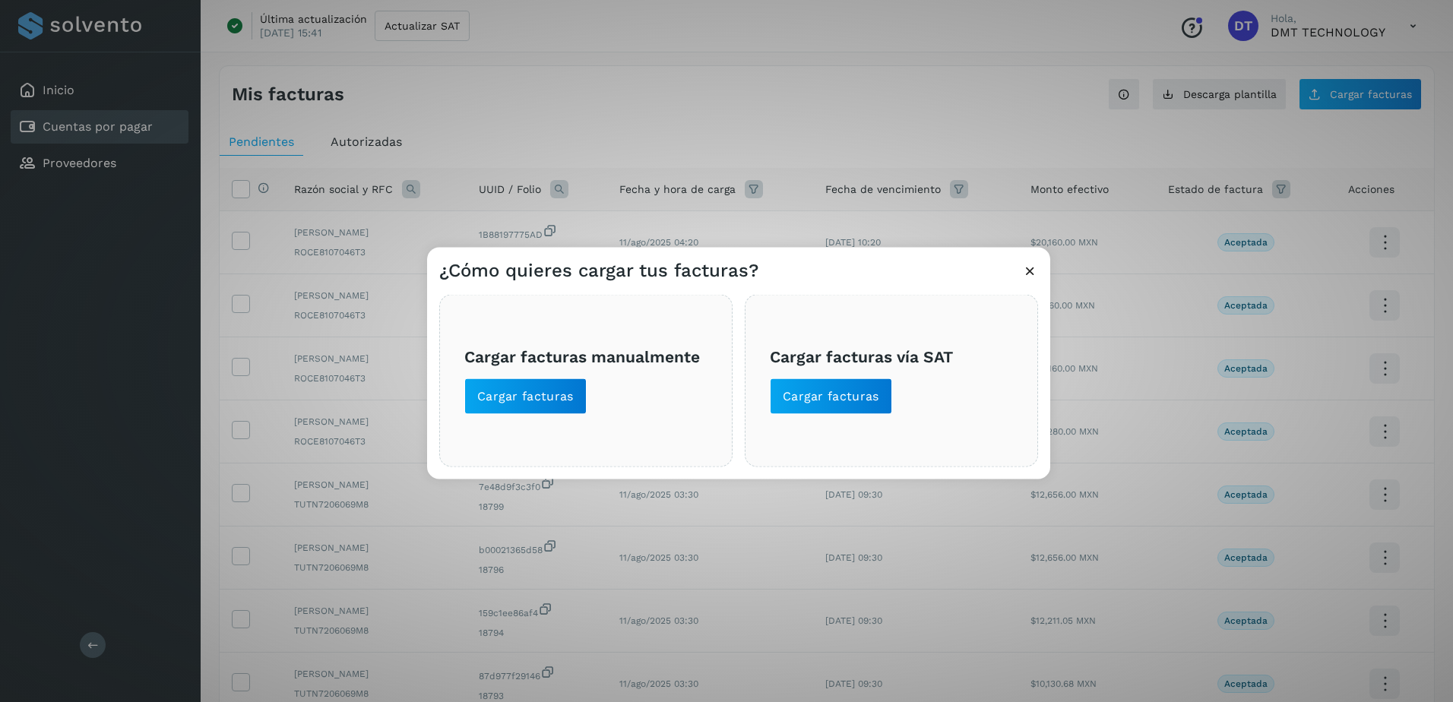
click at [585, 390] on span "Cargar facturas manualmente Cargar facturas" at bounding box center [585, 381] width 243 height 68
click at [585, 389] on span "Cargar facturas manualmente Cargar facturas" at bounding box center [585, 381] width 243 height 68
click at [535, 389] on span "Cargar facturas" at bounding box center [525, 396] width 97 height 17
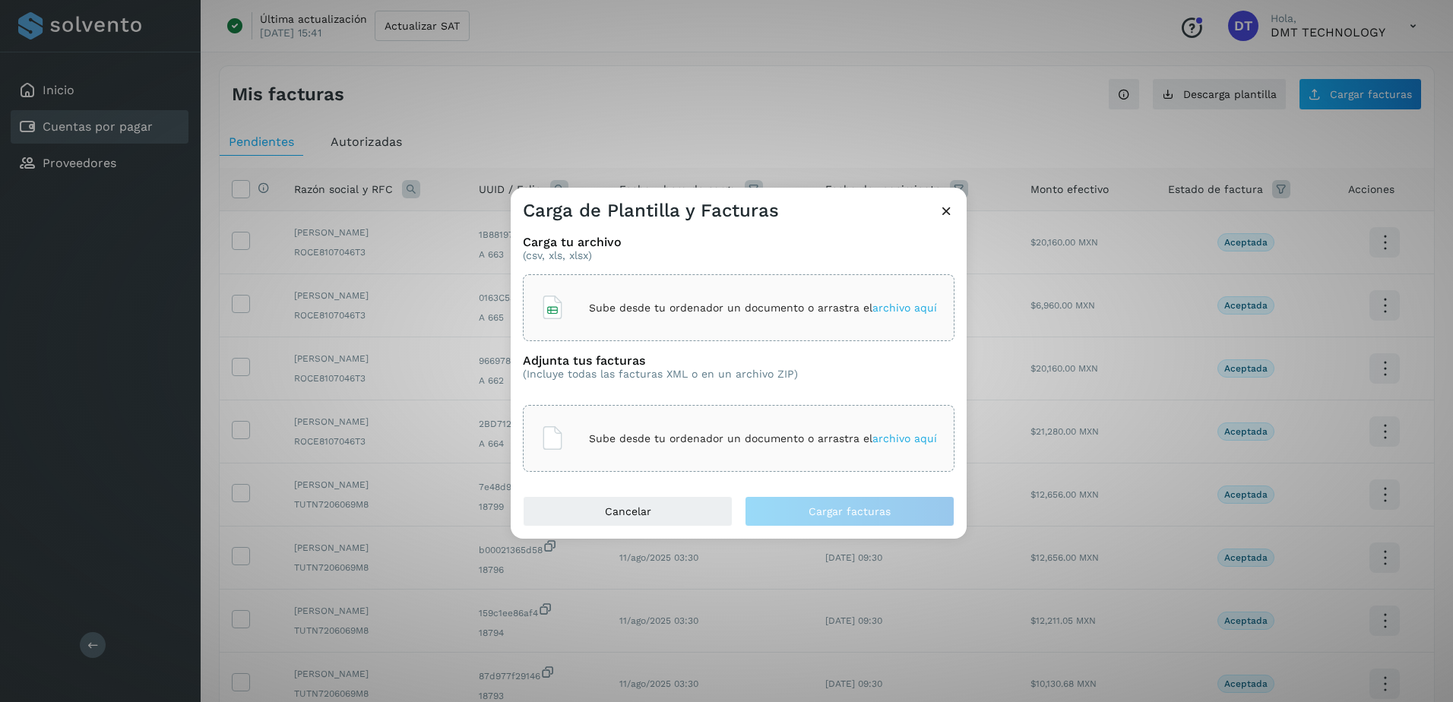
click at [597, 338] on div "Sube desde tu ordenador un documento o arrastra el archivo aquí" at bounding box center [739, 307] width 432 height 67
click at [741, 436] on p "Sube desde tu ordenador un documento o arrastra el archivo aquí" at bounding box center [763, 438] width 348 height 13
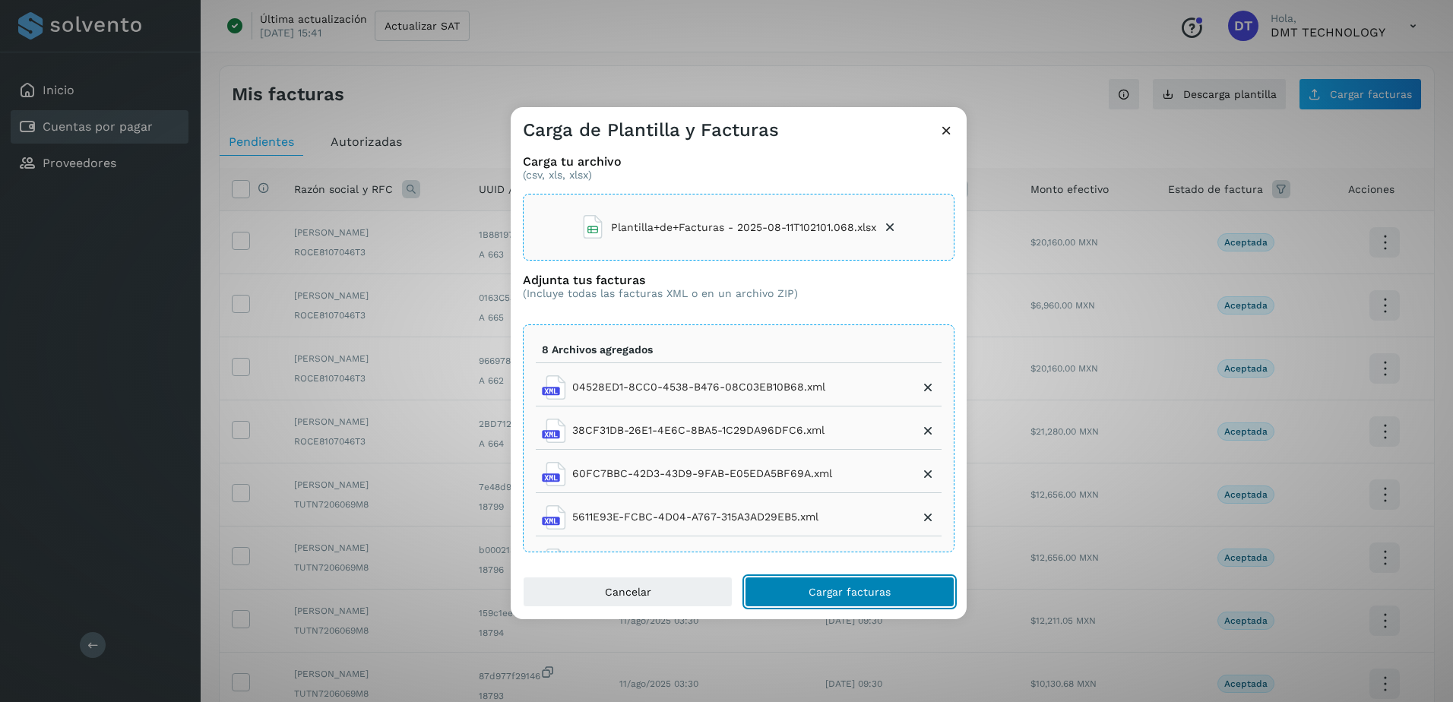
click at [827, 587] on span "Cargar facturas" at bounding box center [850, 592] width 82 height 11
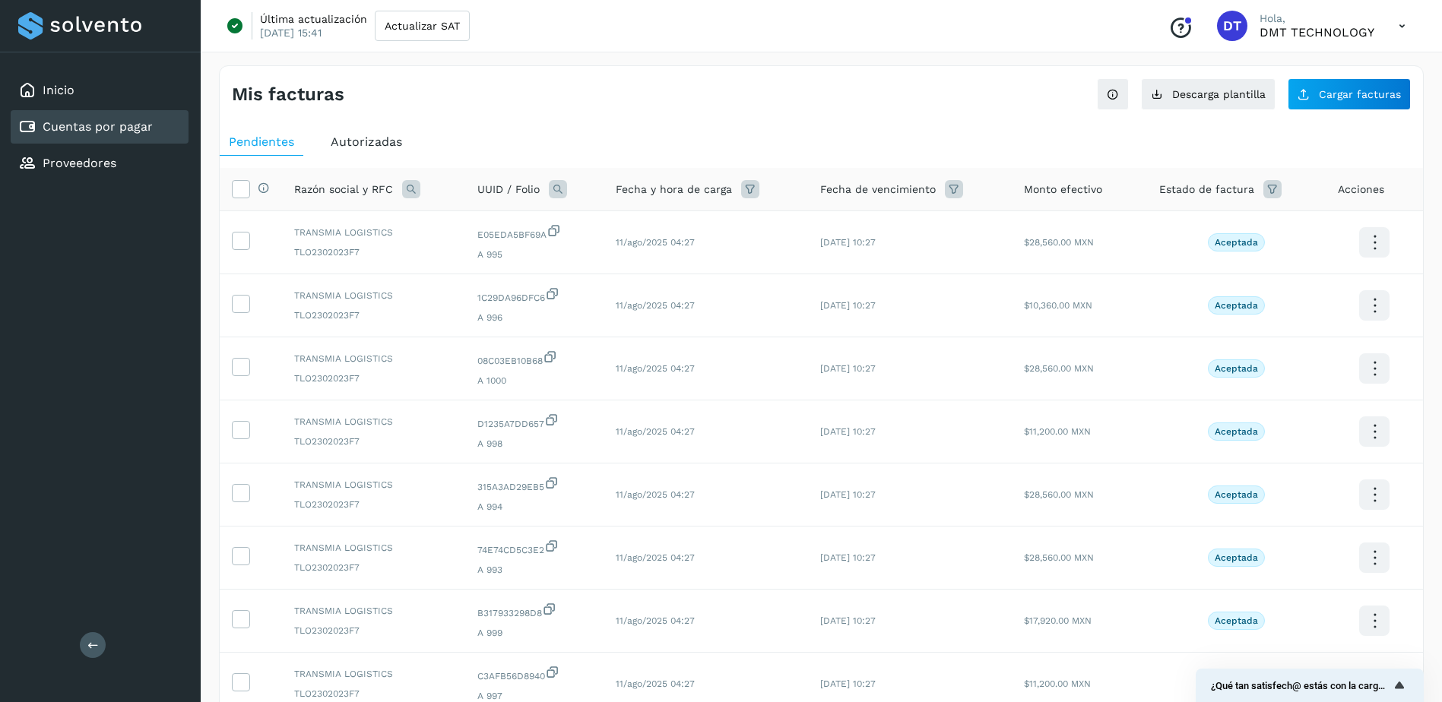
click at [567, 194] on icon at bounding box center [558, 189] width 18 height 18
click at [657, 253] on input "text" at bounding box center [663, 252] width 187 height 24
paste input "**********"
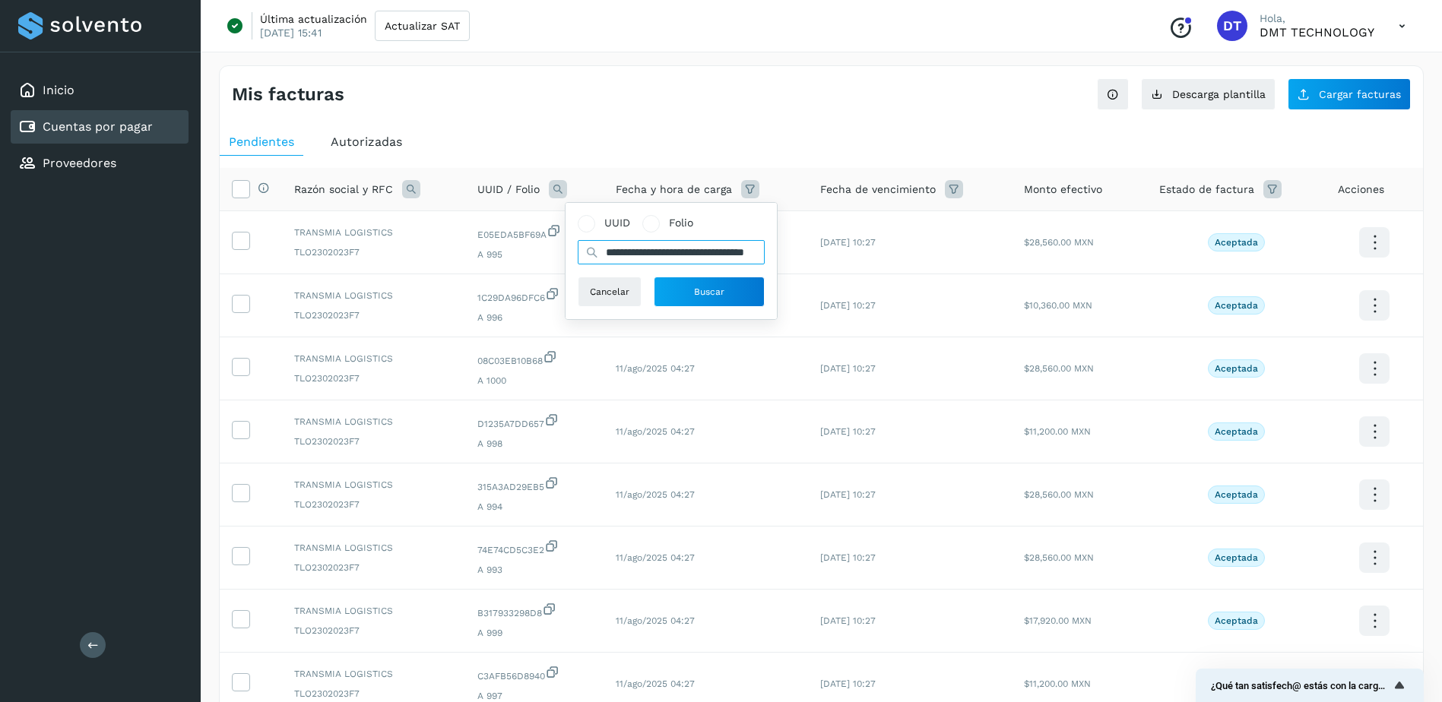
type input "**********"
click at [683, 80] on div "Mis facturas Ver instrucciones para cargar Facturas Descarga plantilla Cargar f…" at bounding box center [821, 88] width 1203 height 44
